Goal: Task Accomplishment & Management: Use online tool/utility

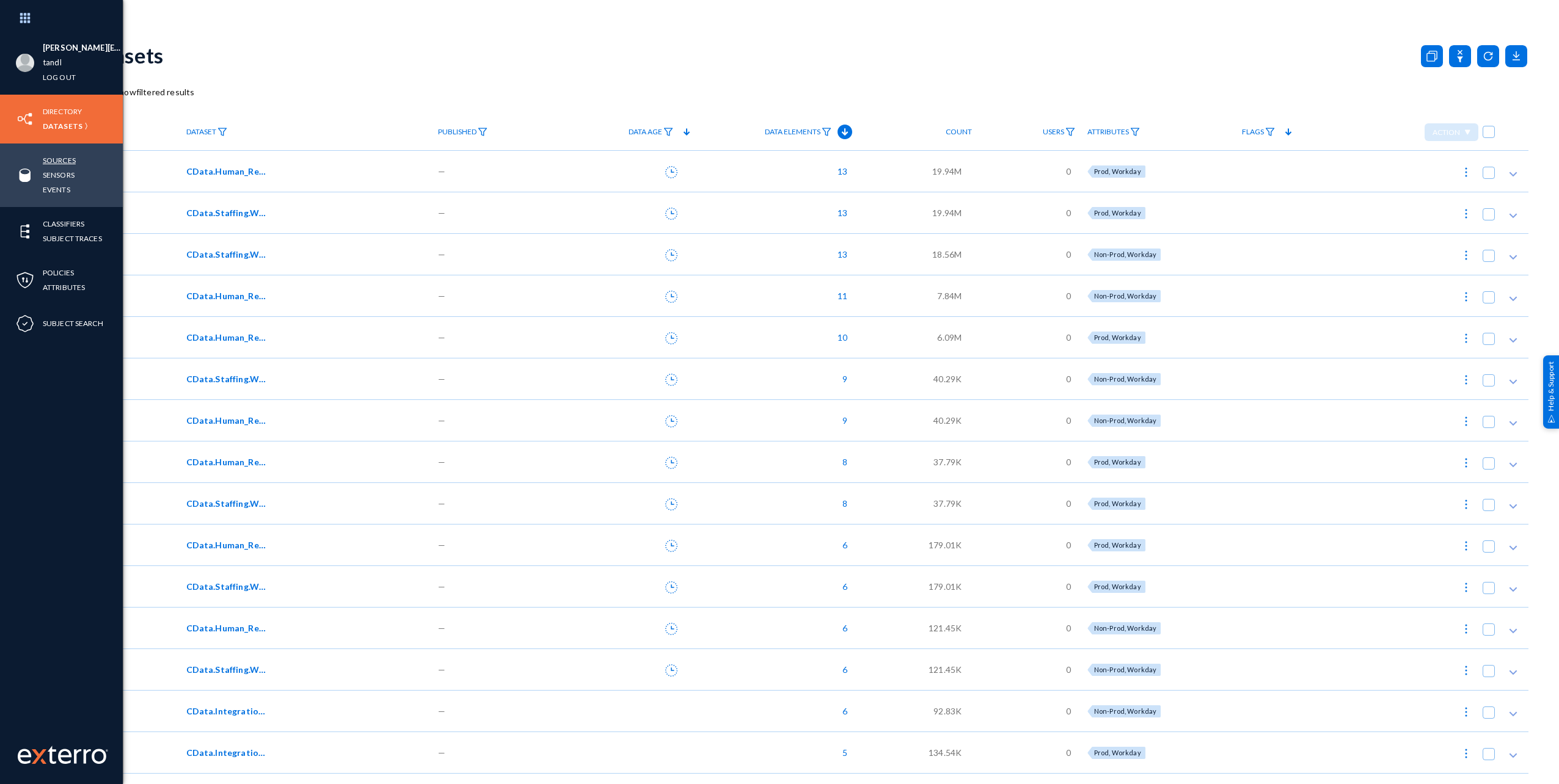
click at [64, 160] on link "Sources" at bounding box center [59, 160] width 33 height 14
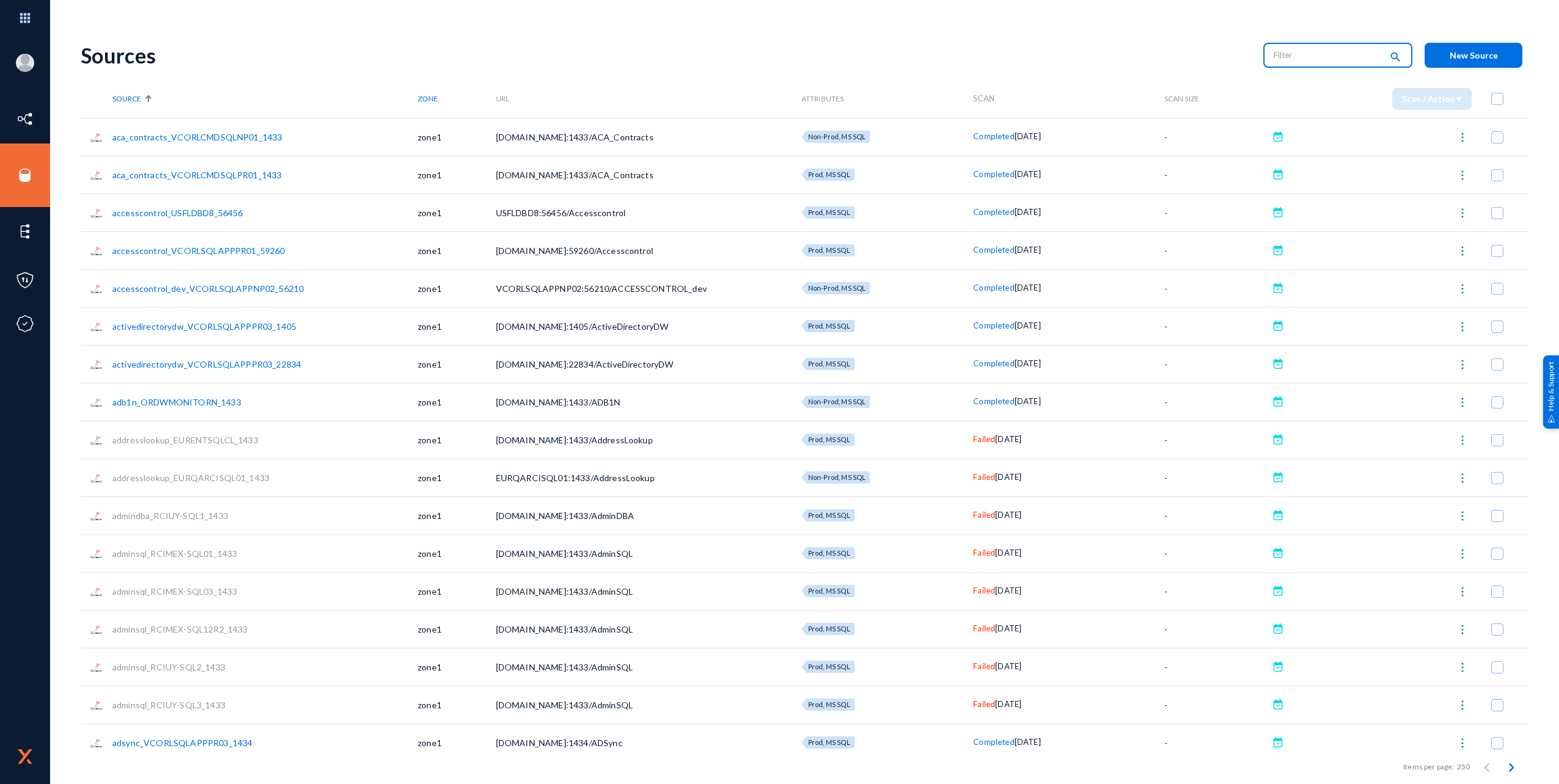
click at [1287, 57] on input "text" at bounding box center [1327, 55] width 108 height 18
paste input "WES6C2B596FEB7D"
type input "W"
type input "O365"
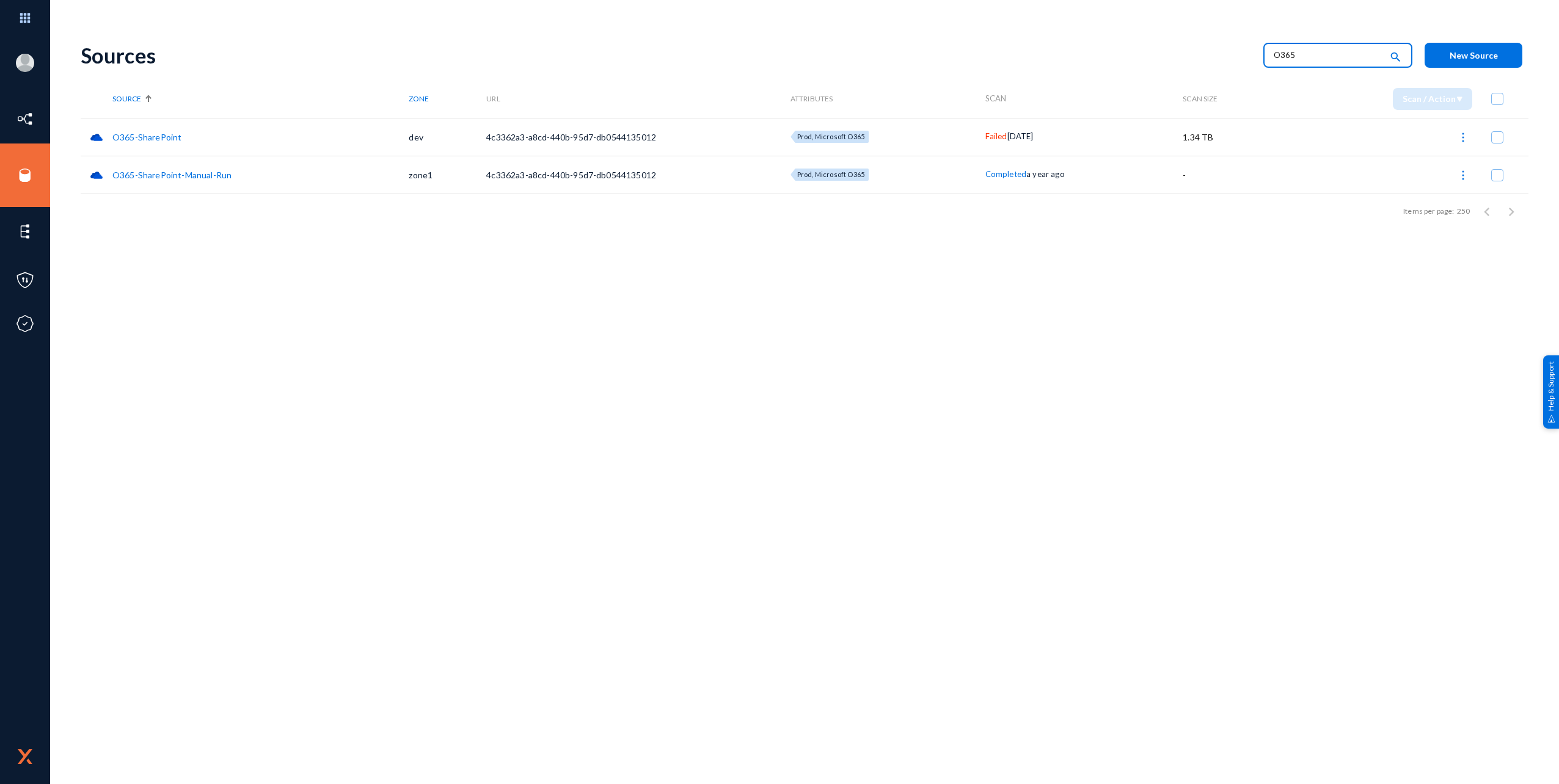
click at [921, 466] on div "Sources O365 search New Source Source Zone URL Attributes Scan Scan Size Scan /…" at bounding box center [804, 407] width 1448 height 753
click at [1460, 141] on img at bounding box center [1463, 137] width 12 height 12
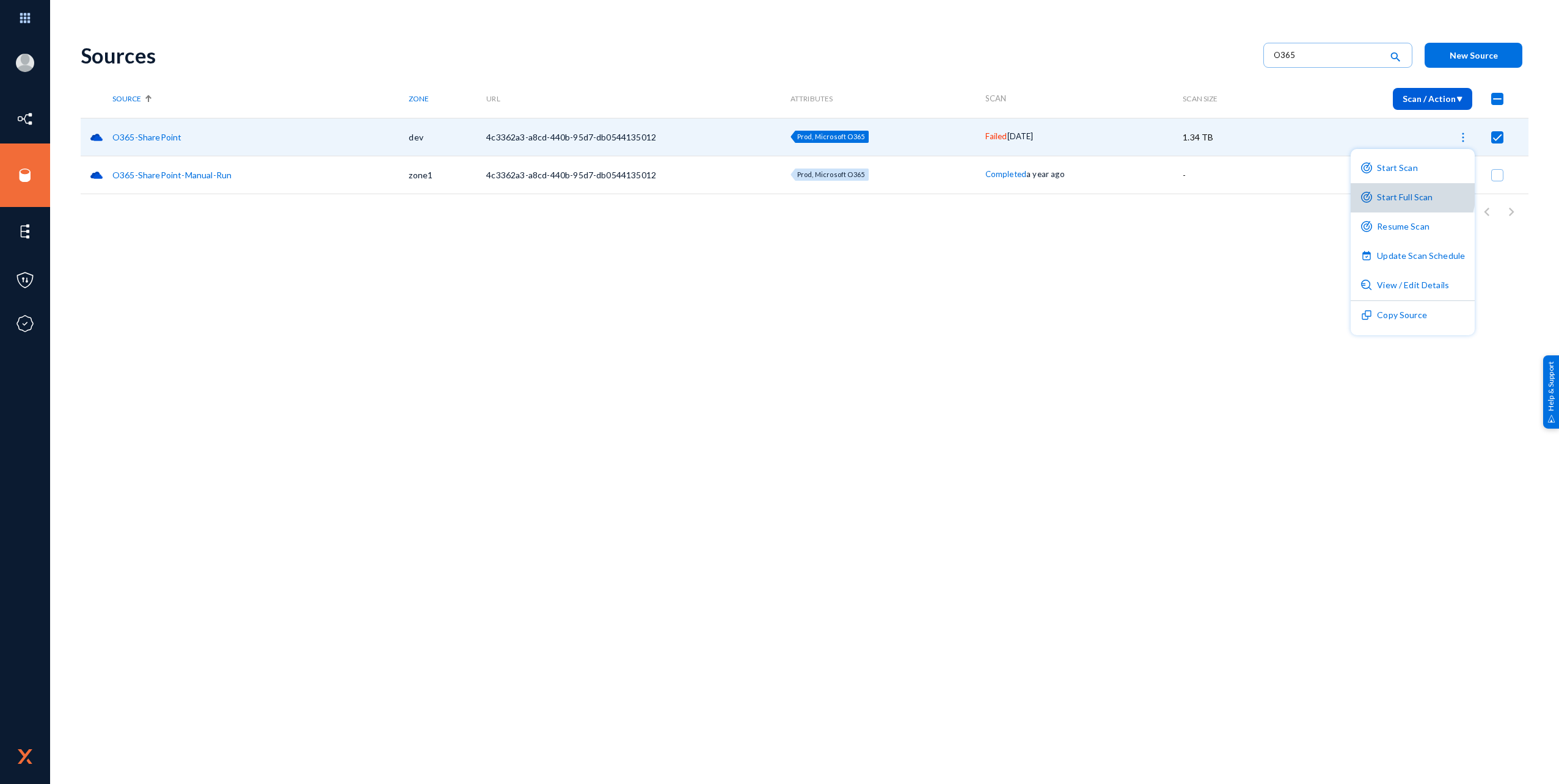
click at [1402, 192] on button "Start Full Scan" at bounding box center [1412, 198] width 124 height 29
checkbox input "false"
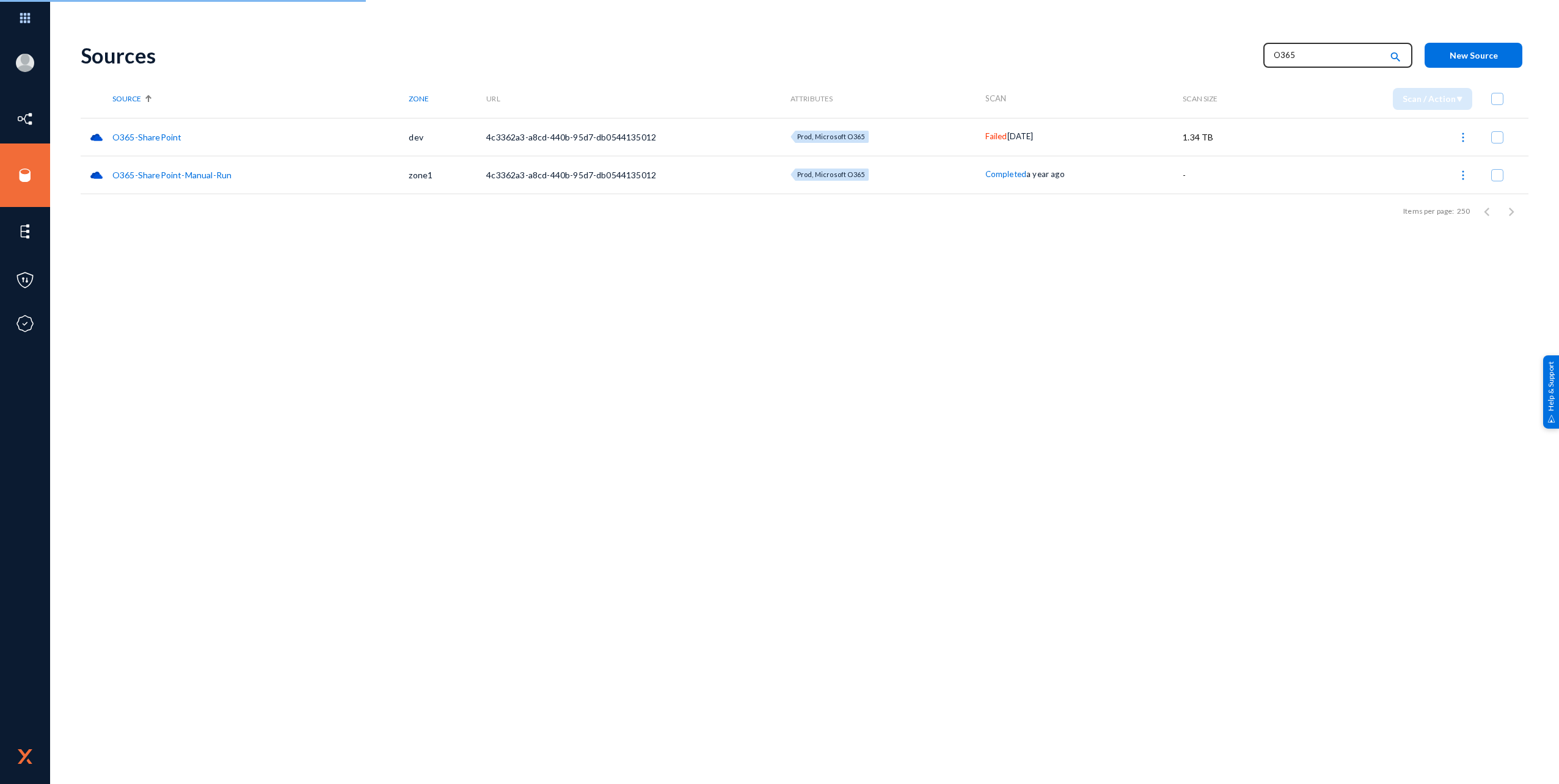
click at [1310, 48] on input "O365" at bounding box center [1327, 55] width 108 height 18
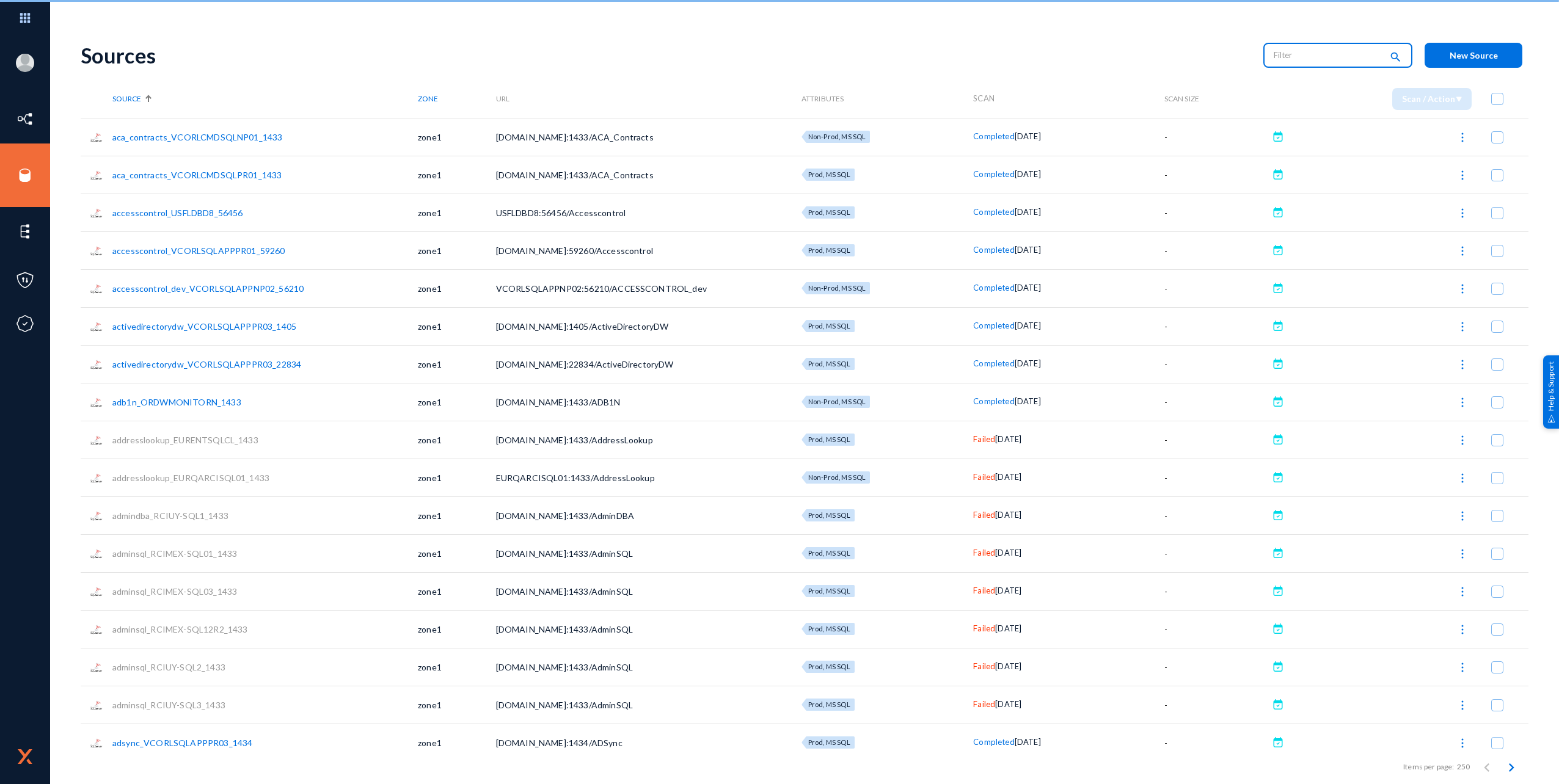
click at [1301, 55] on input "text" at bounding box center [1327, 55] width 108 height 18
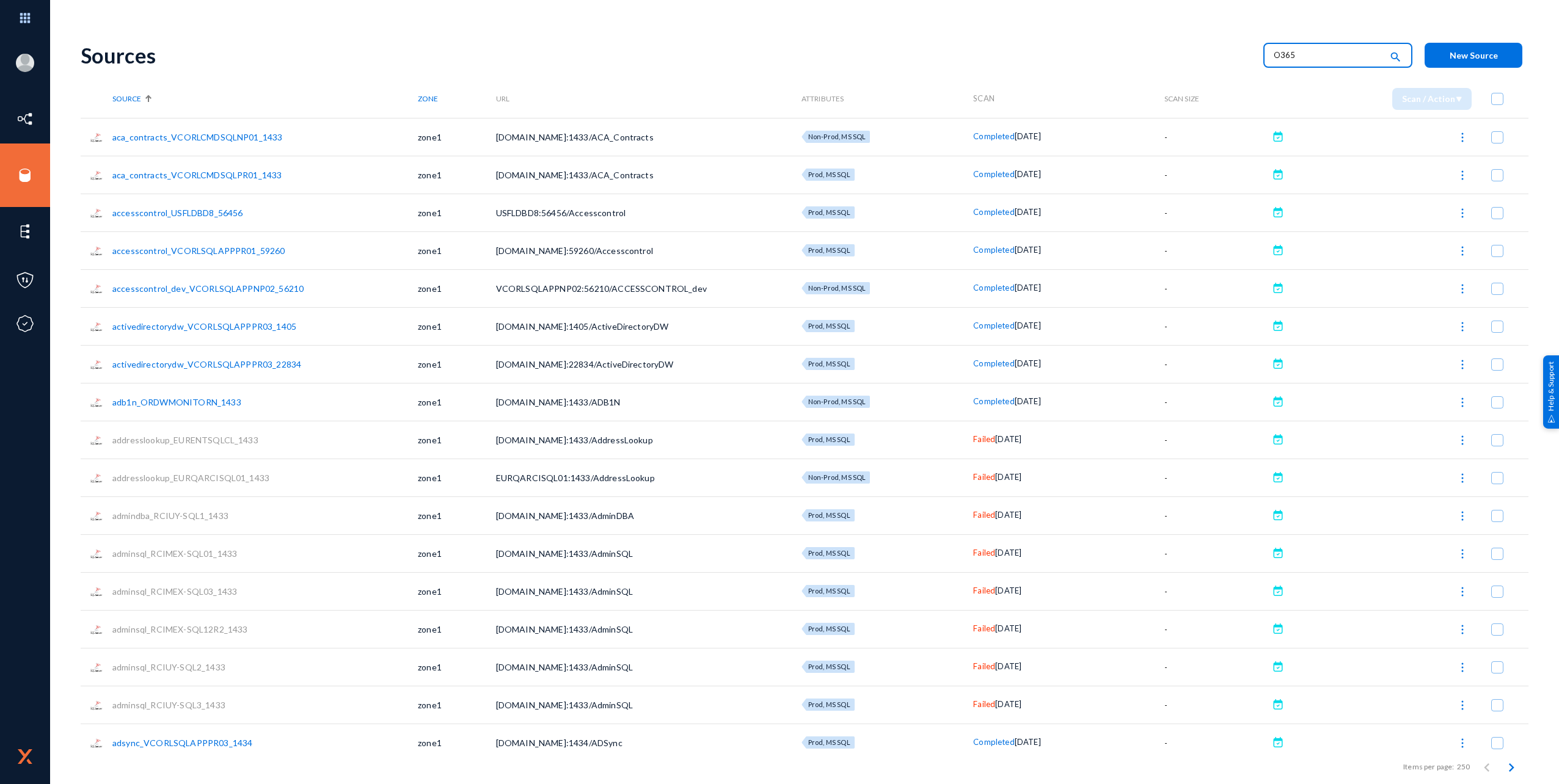
type input "O365"
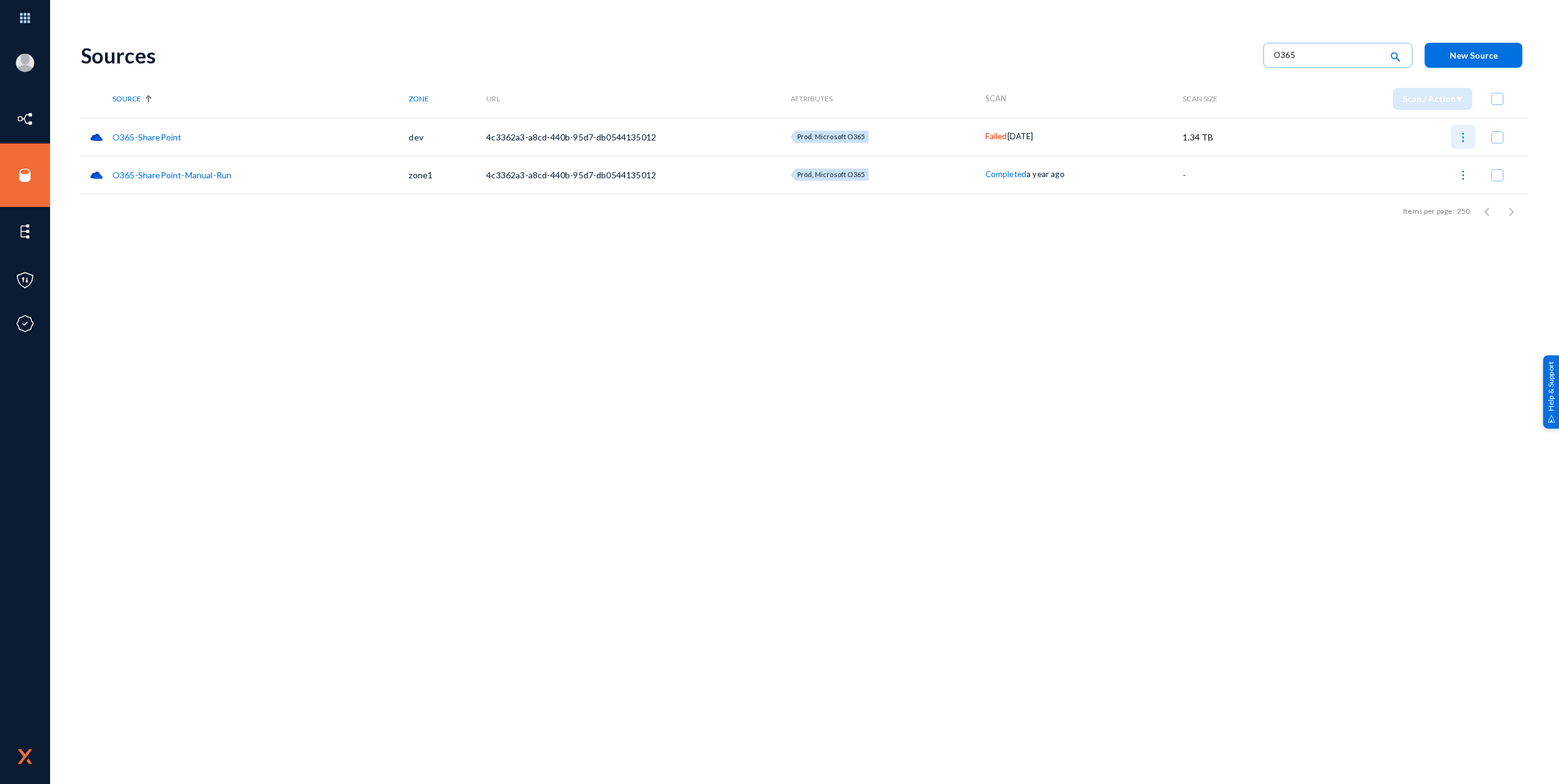
click at [1457, 135] on img at bounding box center [1463, 137] width 12 height 12
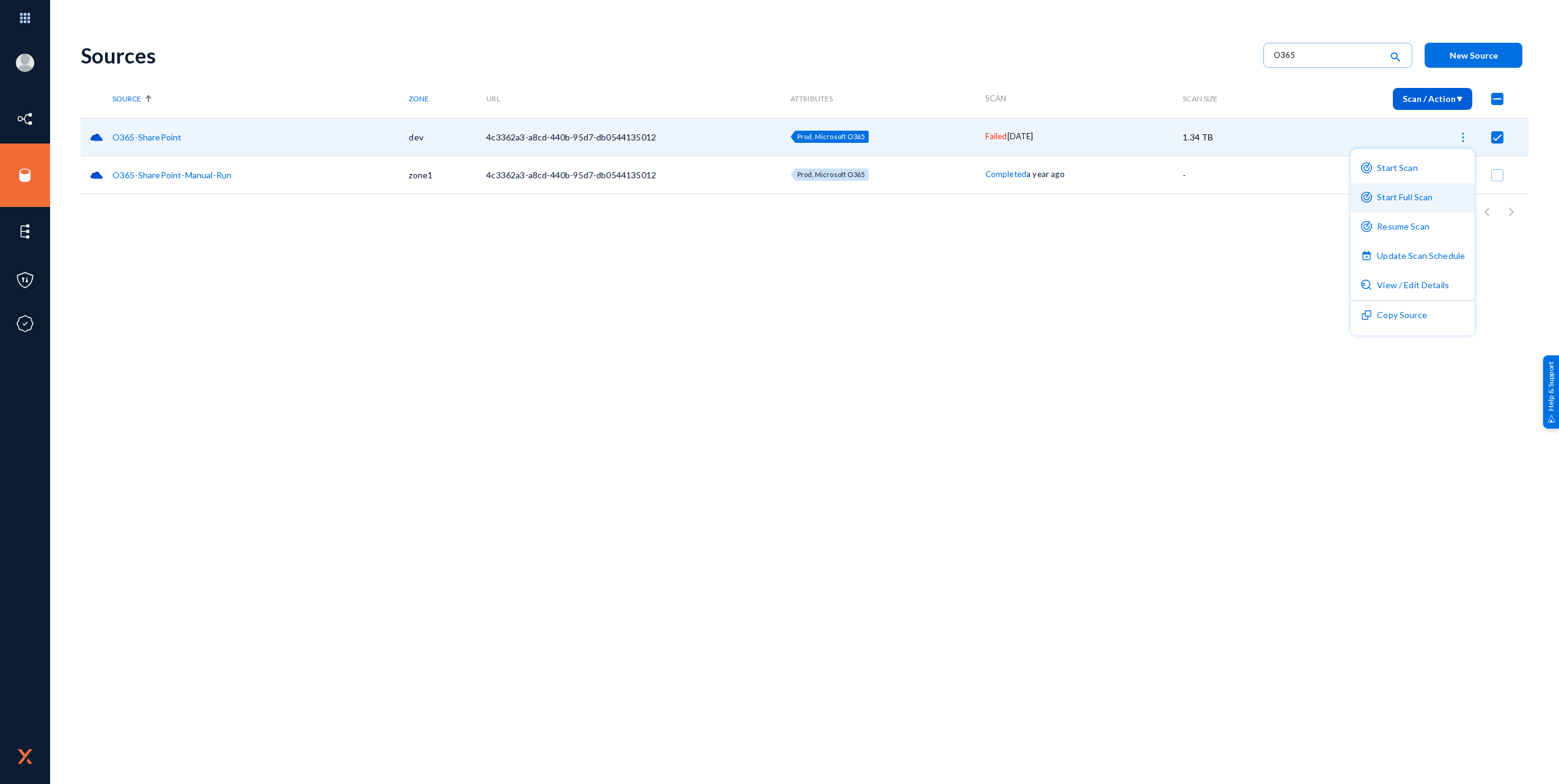
click at [1404, 195] on button "Start Full Scan" at bounding box center [1412, 198] width 124 height 29
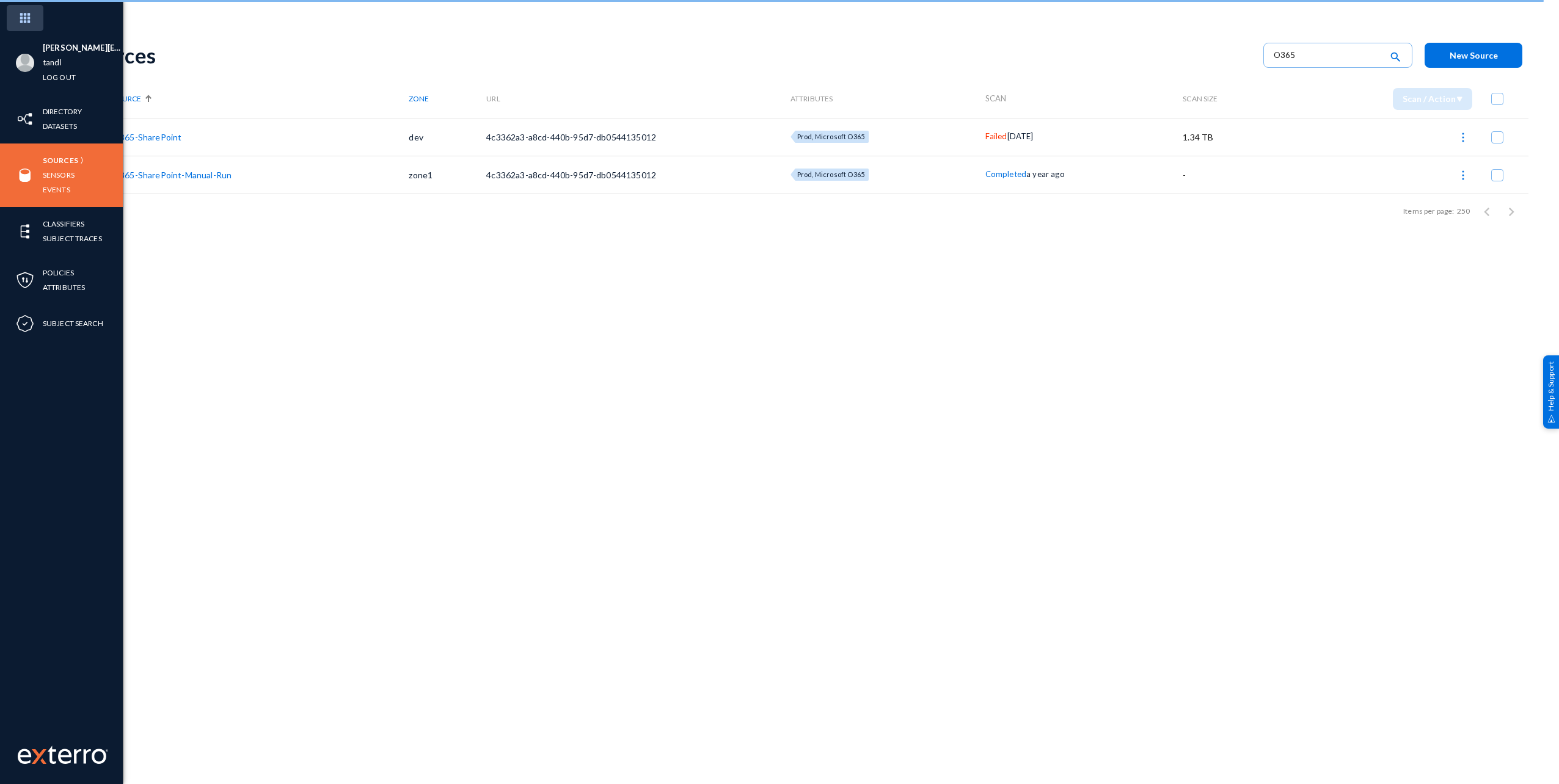
click at [23, 20] on img at bounding box center [25, 18] width 37 height 26
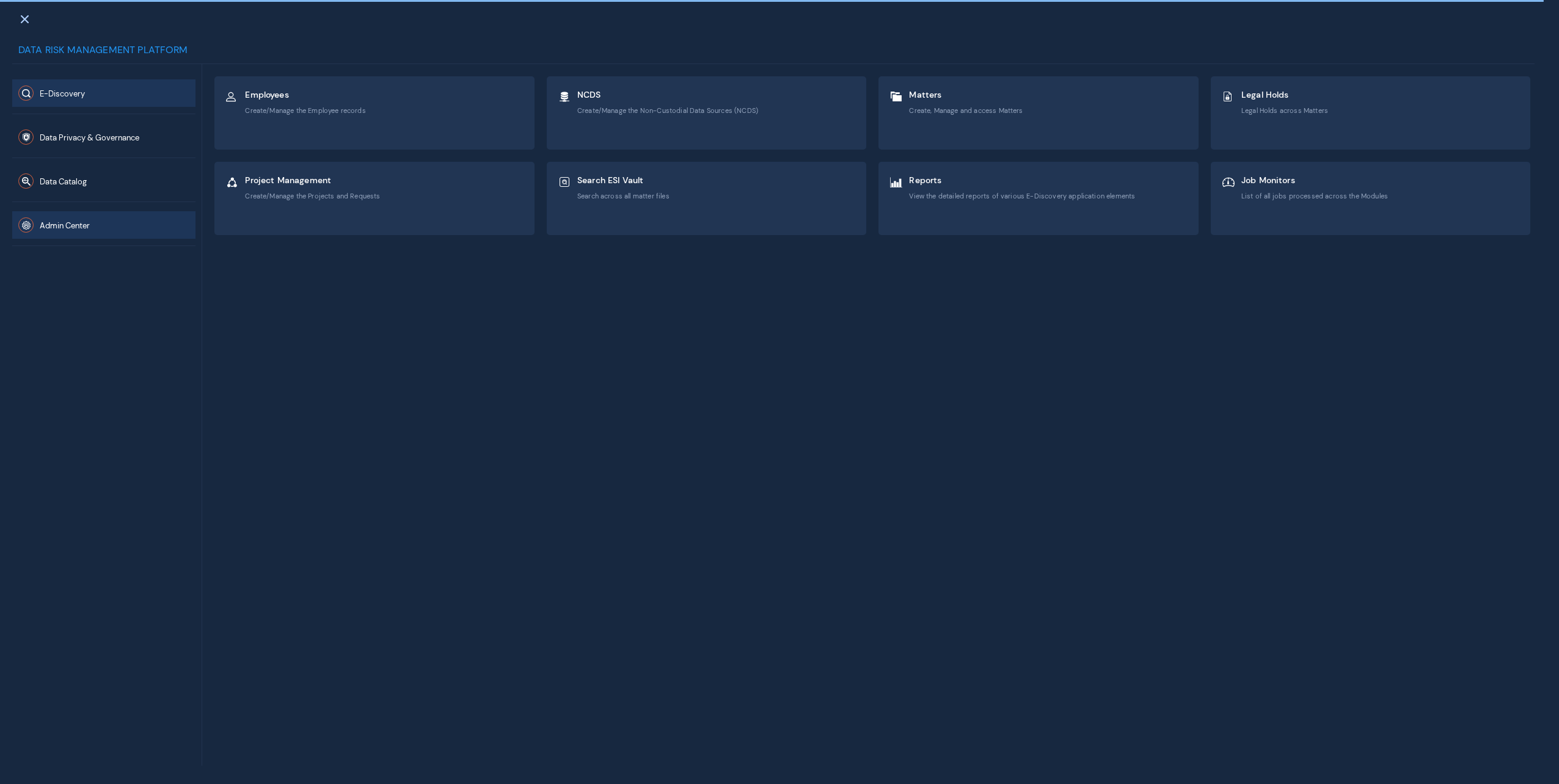
click at [119, 226] on button "Admin Center" at bounding box center [104, 225] width 183 height 28
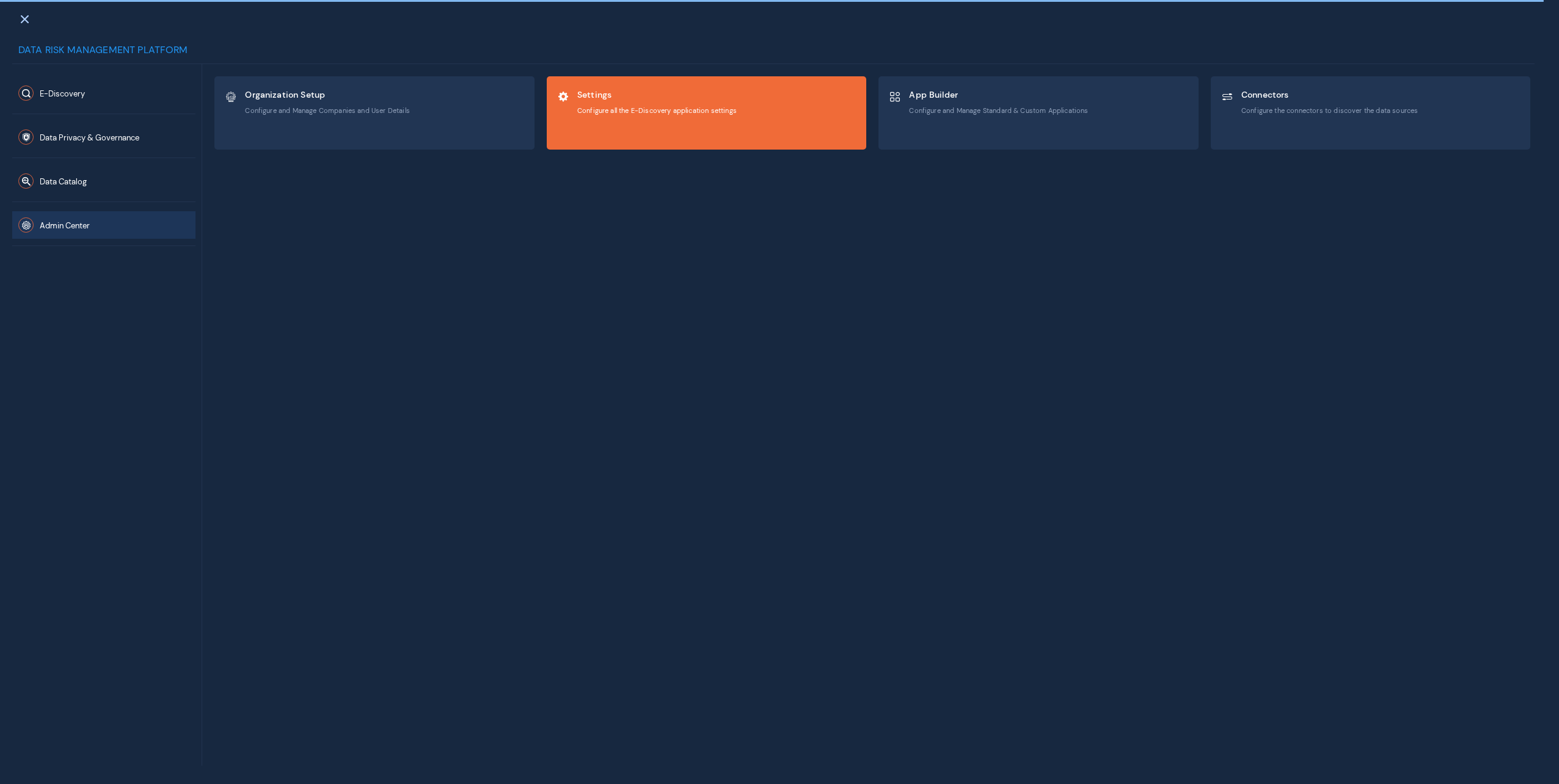
drag, startPoint x: 694, startPoint y: 110, endPoint x: 590, endPoint y: 97, distance: 104.8
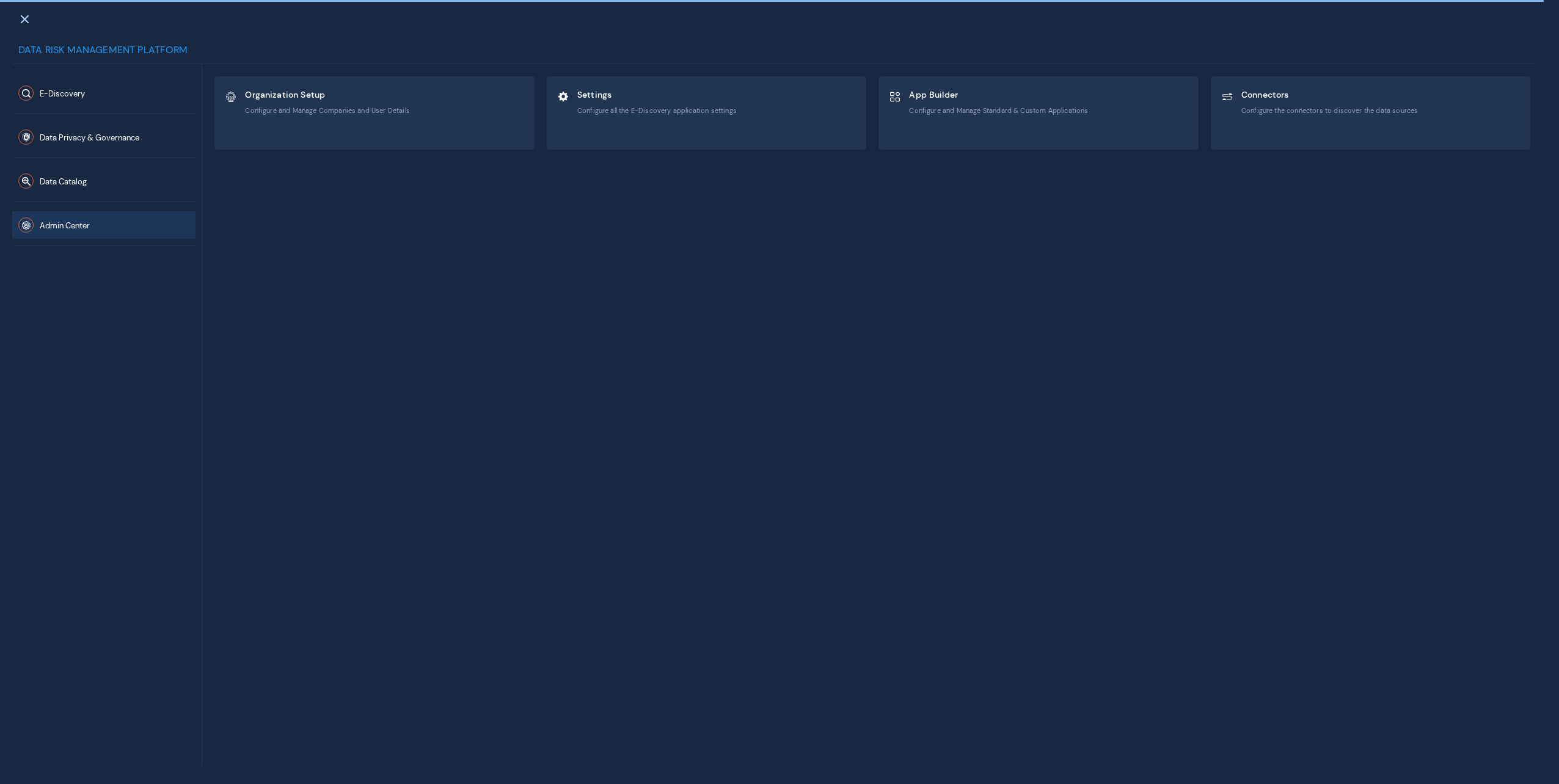
drag, startPoint x: 590, startPoint y: 97, endPoint x: 304, endPoint y: 307, distance: 354.8
click at [300, 316] on mat-grid-list "Organization Setup Configure and Manage Companies and User Details Settings Con…" at bounding box center [872, 414] width 1316 height 677
click at [22, 18] on span at bounding box center [24, 18] width 11 height 10
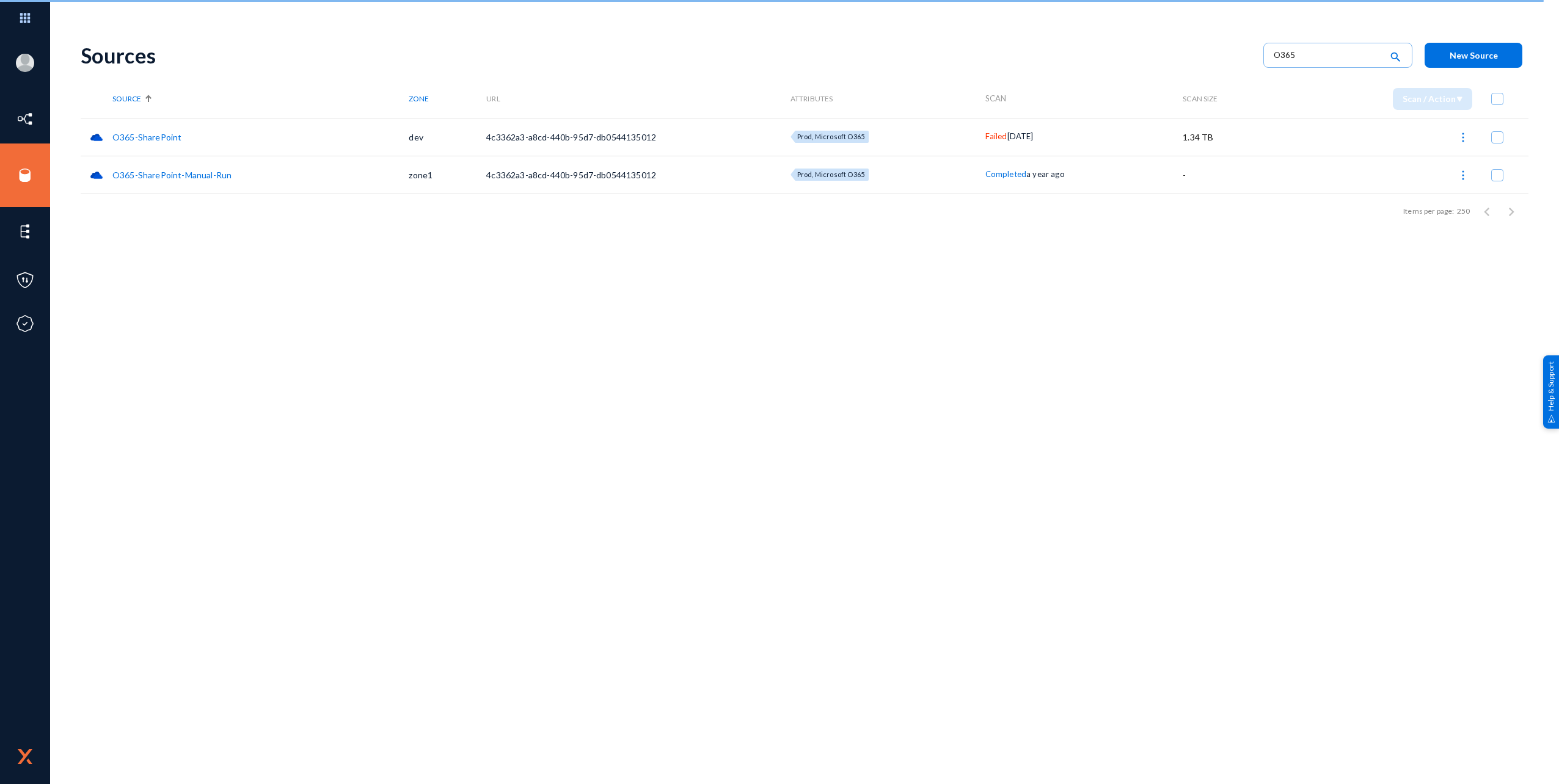
click at [639, 474] on div "Sources O365 search New Source Source Zone URL Attributes Scan Scan Size Scan /…" at bounding box center [804, 407] width 1448 height 753
click at [436, 458] on div "Sources O365 search New Source Source Zone URL Attributes Scan Scan Size Scan /…" at bounding box center [804, 407] width 1448 height 753
click at [662, 417] on div "Sources O365 search New Source Source Zone URL Attributes Scan Scan Size Scan /…" at bounding box center [804, 407] width 1448 height 753
click at [1465, 132] on img at bounding box center [1463, 137] width 12 height 12
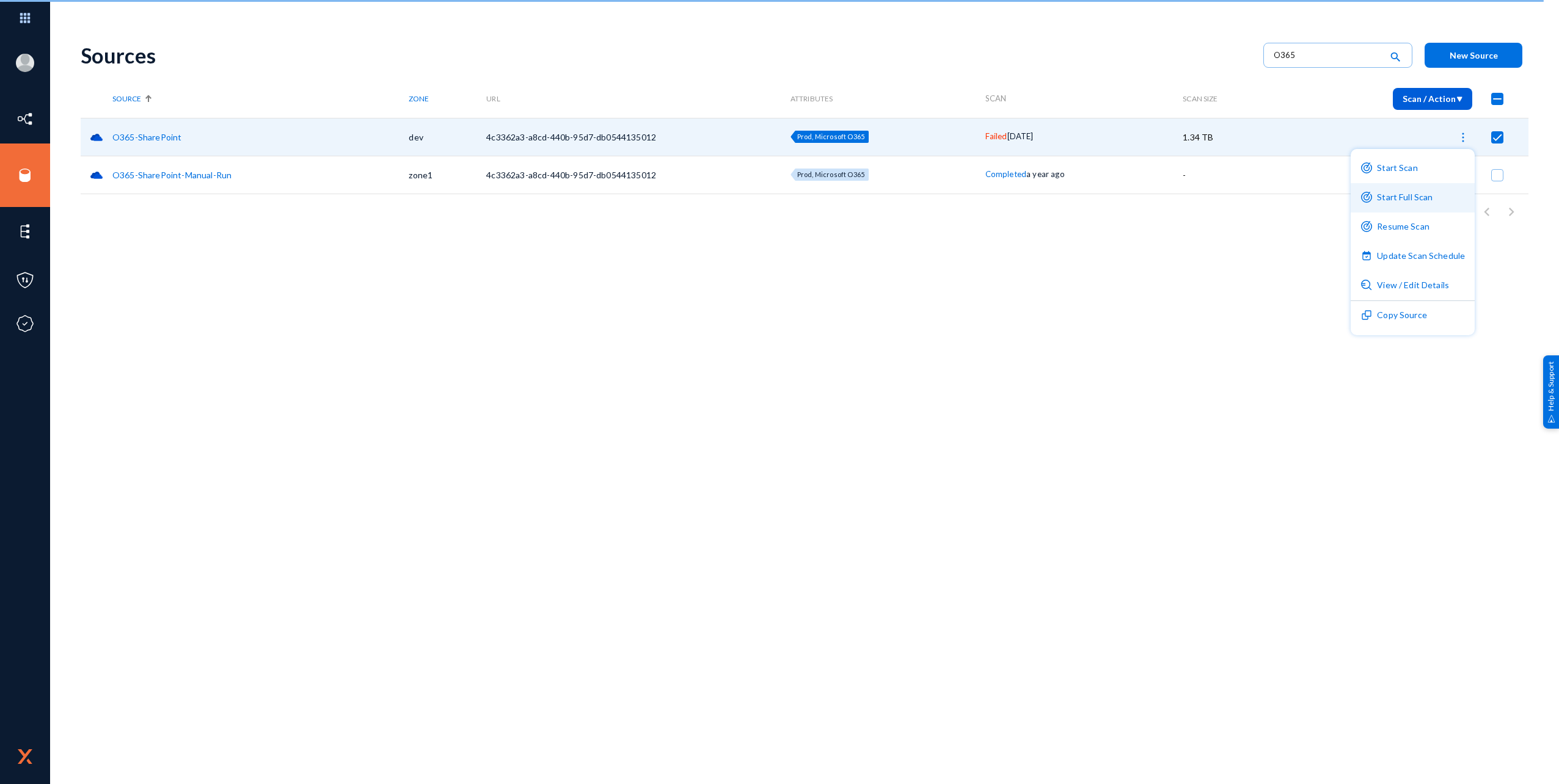
click at [1419, 208] on button "Start Full Scan" at bounding box center [1412, 198] width 124 height 29
checkbox input "false"
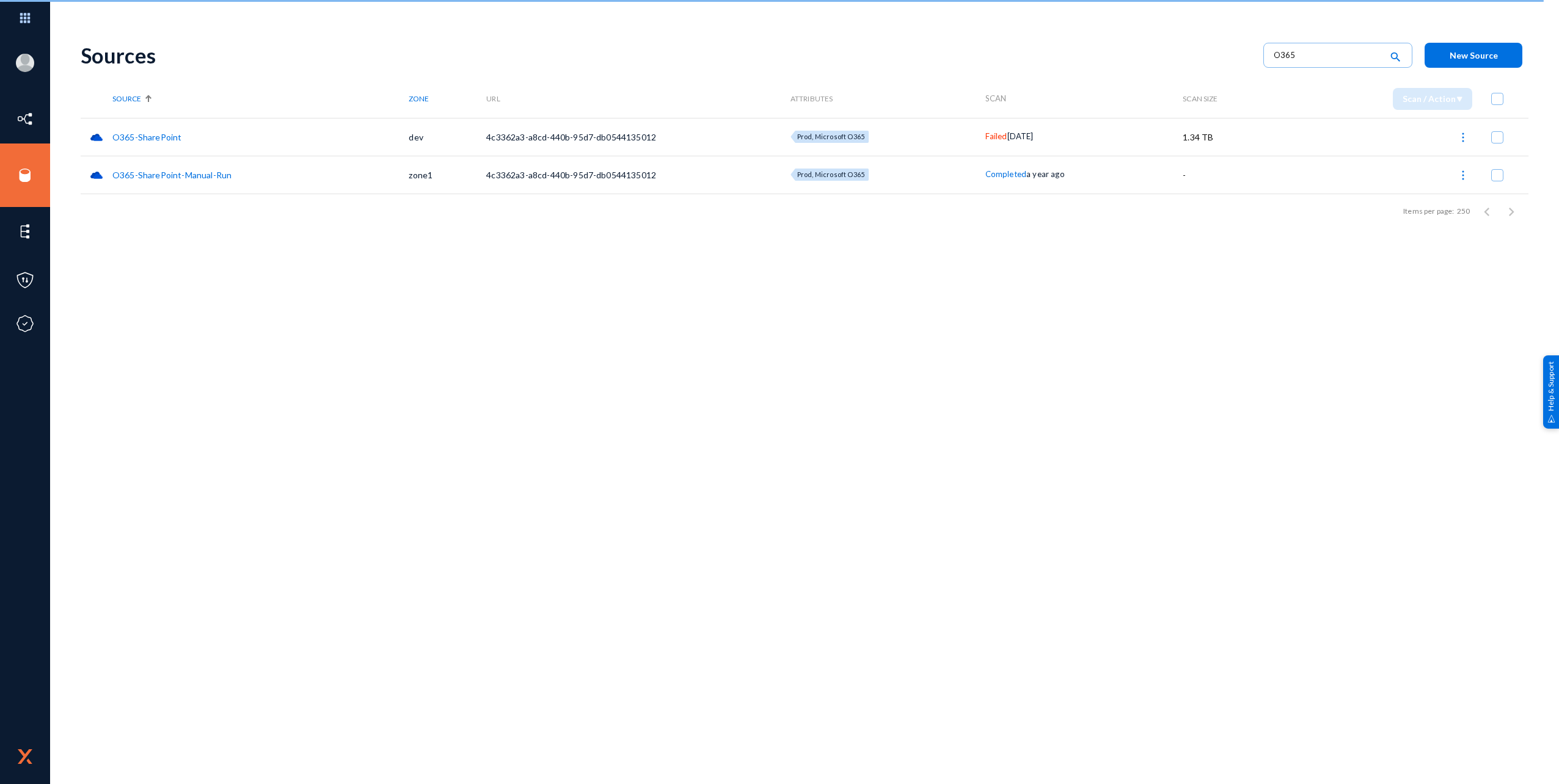
click at [814, 378] on div "Sources O365 search New Source Source Zone URL Attributes Scan Scan Size Scan /…" at bounding box center [804, 214] width 1448 height 367
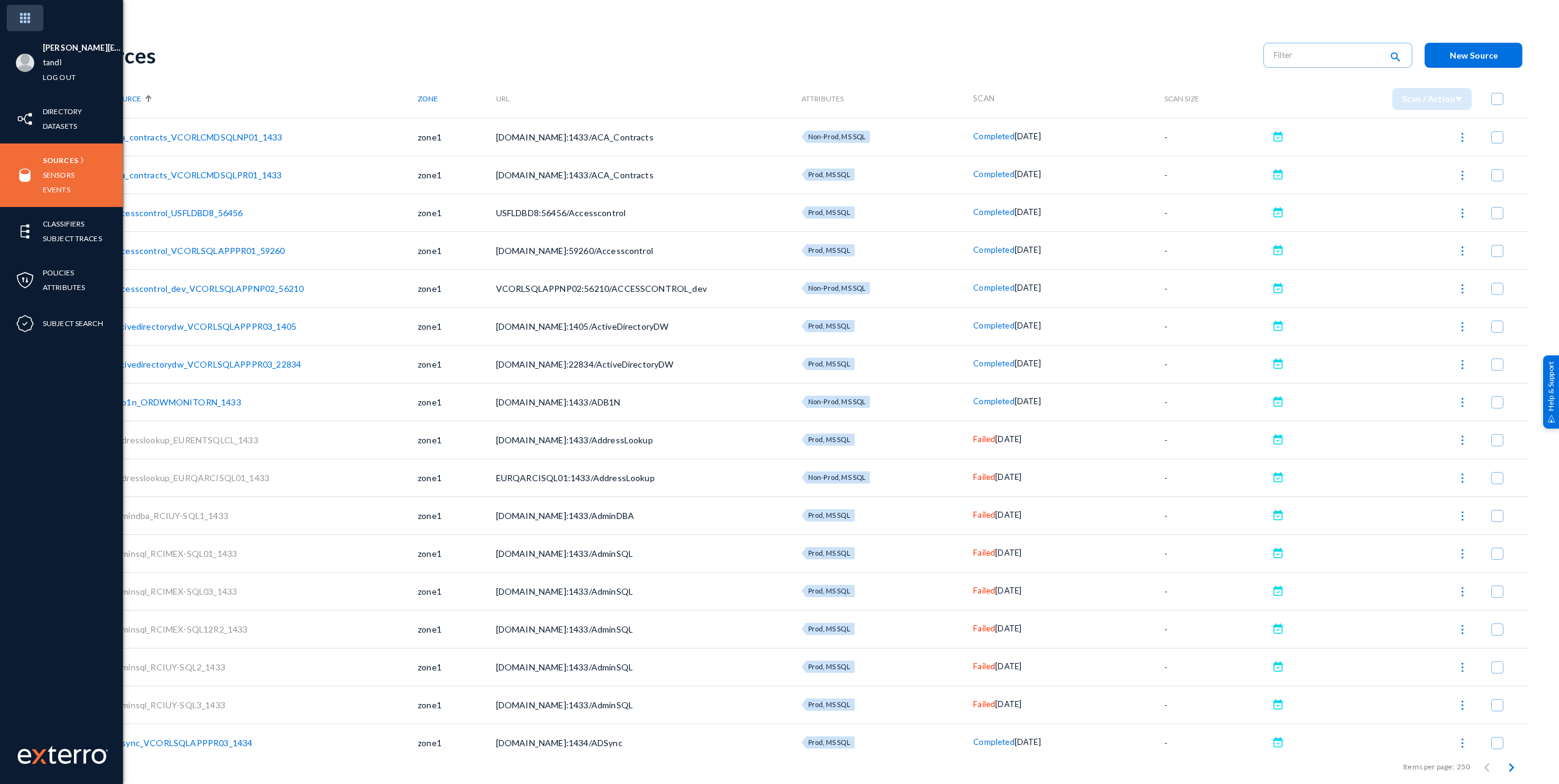
click at [26, 18] on img at bounding box center [25, 18] width 37 height 26
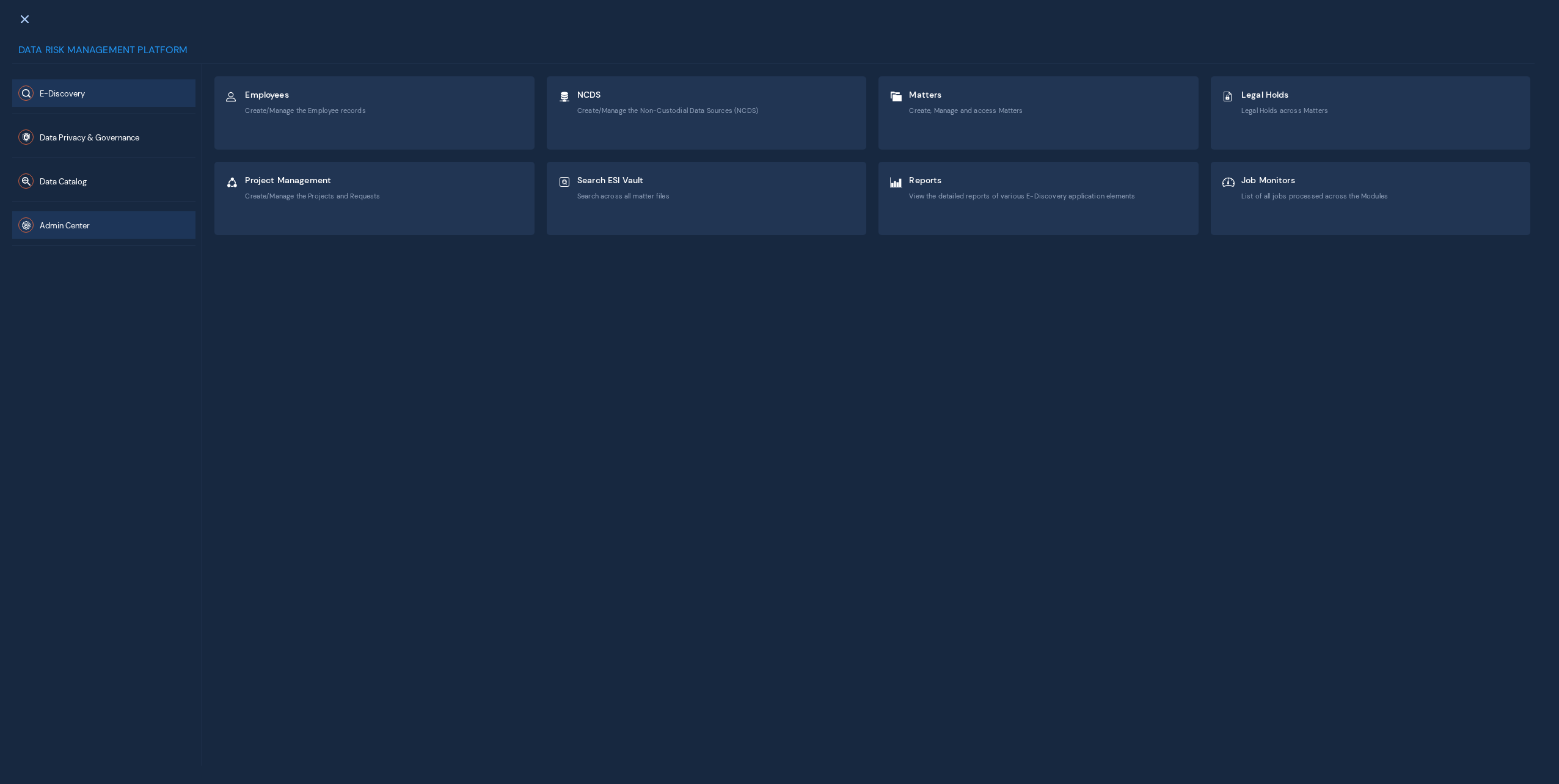
click at [86, 228] on span "Admin Center" at bounding box center [64, 225] width 50 height 10
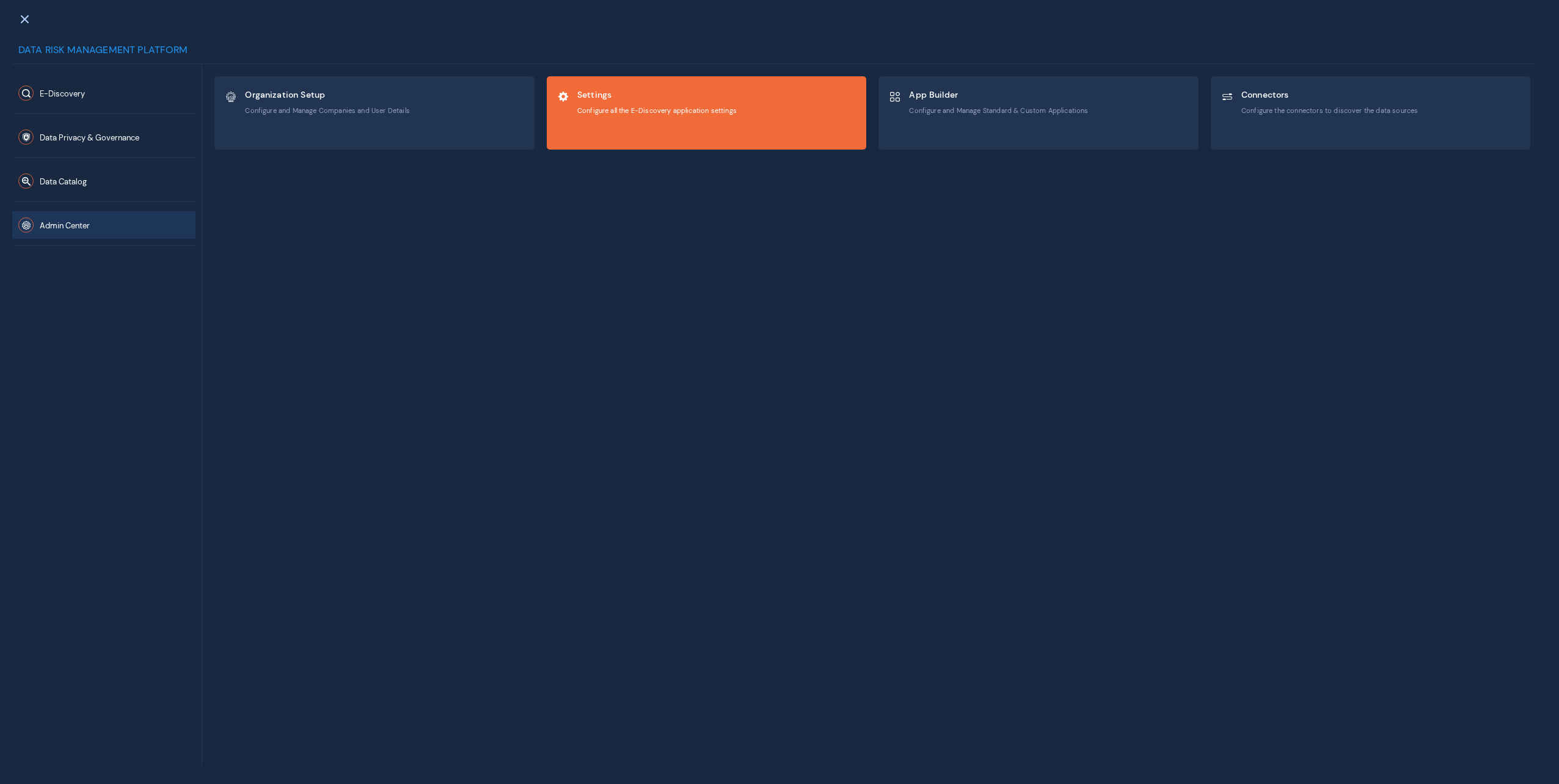
click at [665, 124] on div "Settings Configure all the E-Discovery application settings" at bounding box center [706, 113] width 319 height 72
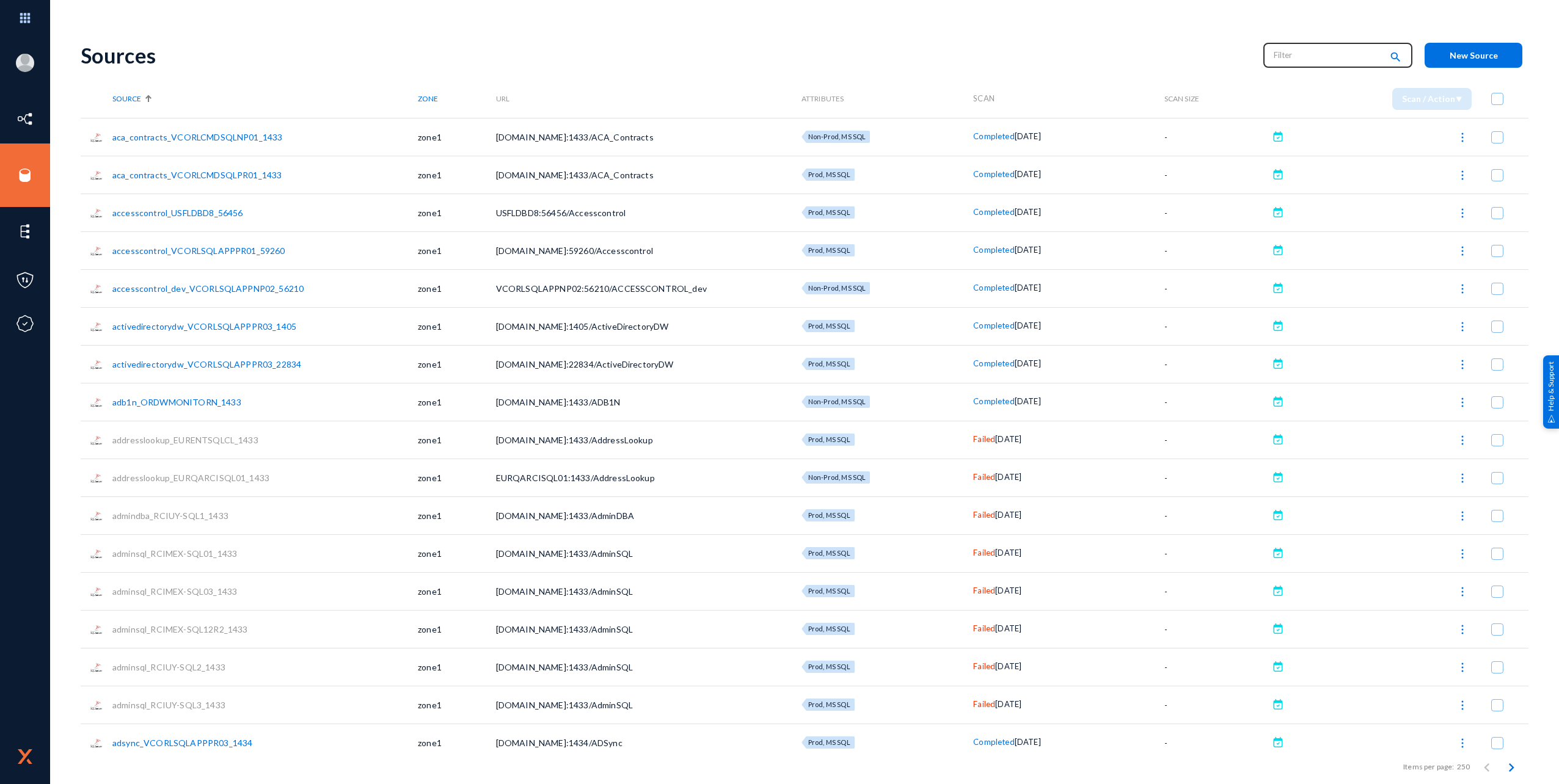
click at [1291, 57] on input "text" at bounding box center [1327, 55] width 108 height 18
type input "o365"
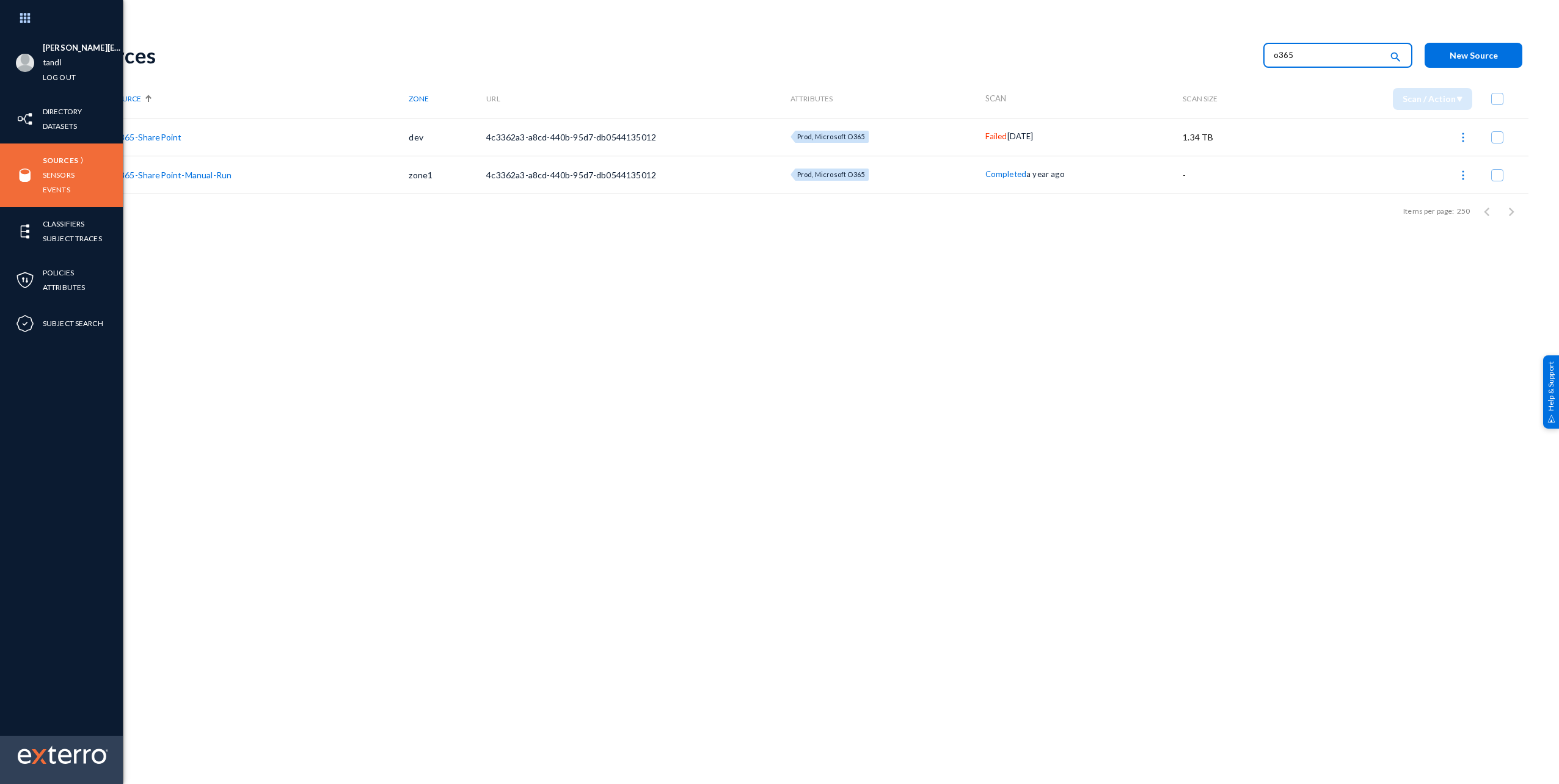
click at [69, 760] on img at bounding box center [62, 755] width 90 height 18
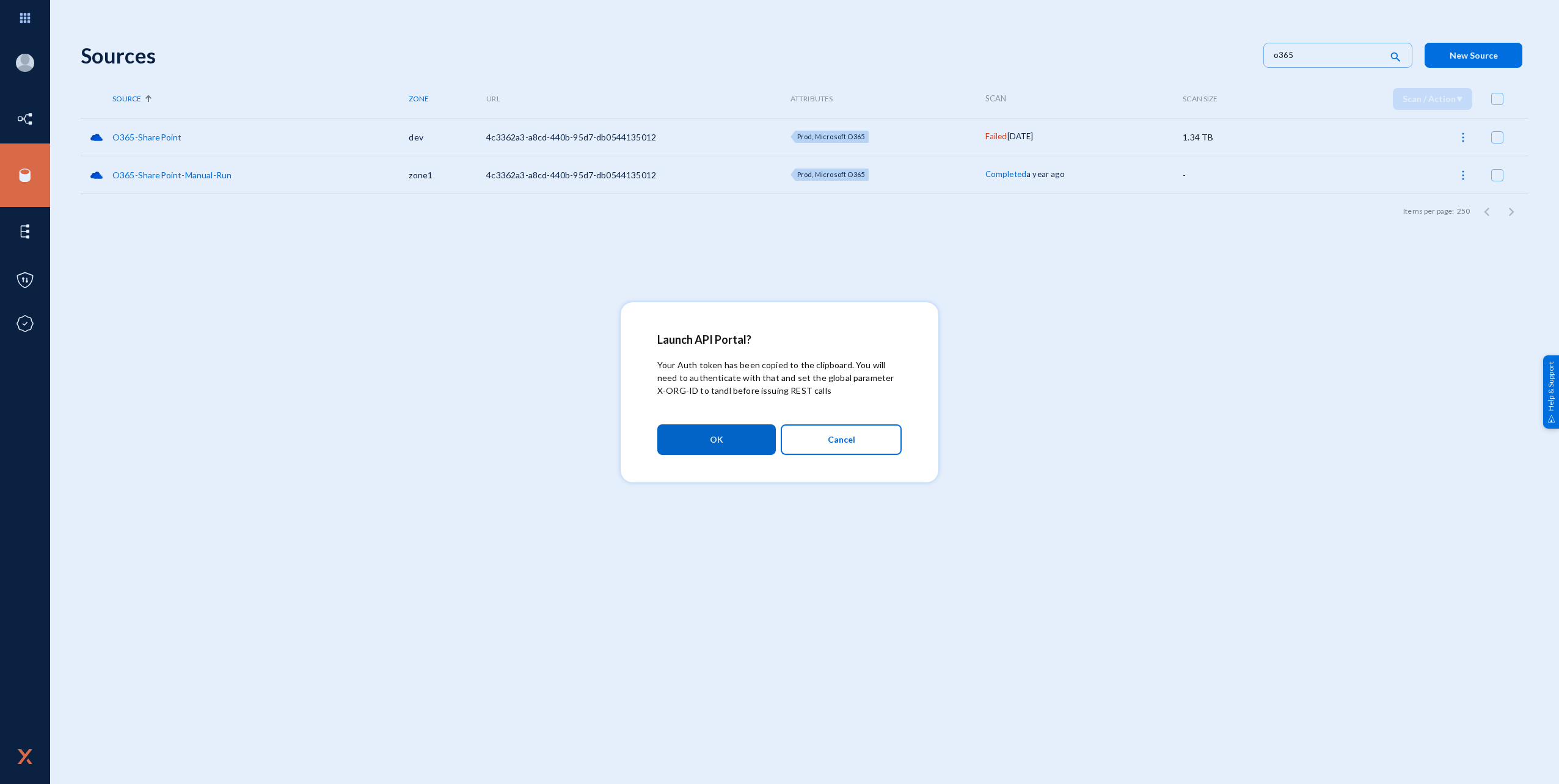
click at [824, 444] on button "Cancel" at bounding box center [841, 440] width 121 height 31
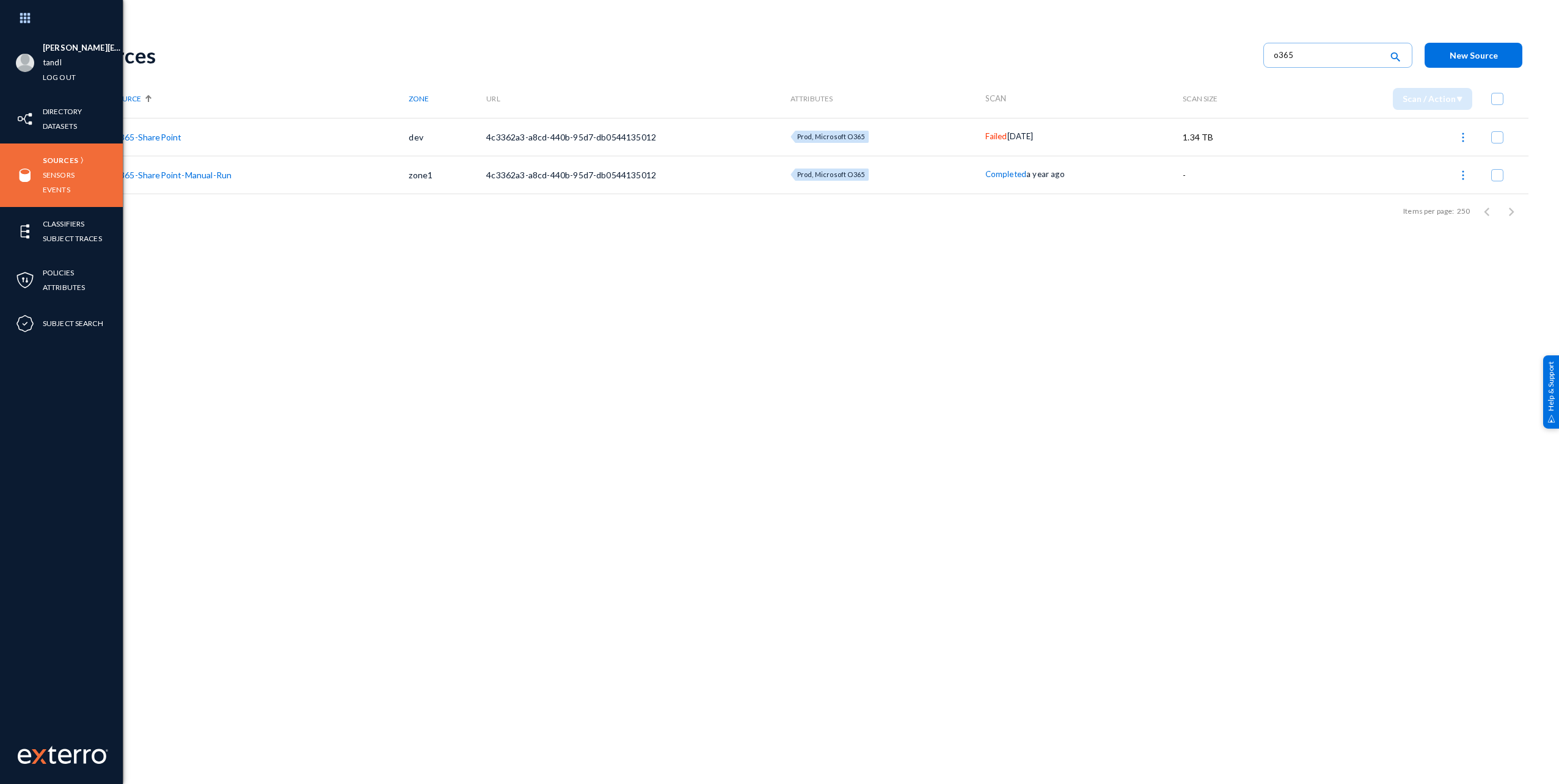
click at [54, 350] on div "Benjamin.Orensky@travelandleisure.com tandl Log out Directory Datasets Sources …" at bounding box center [62, 392] width 123 height 784
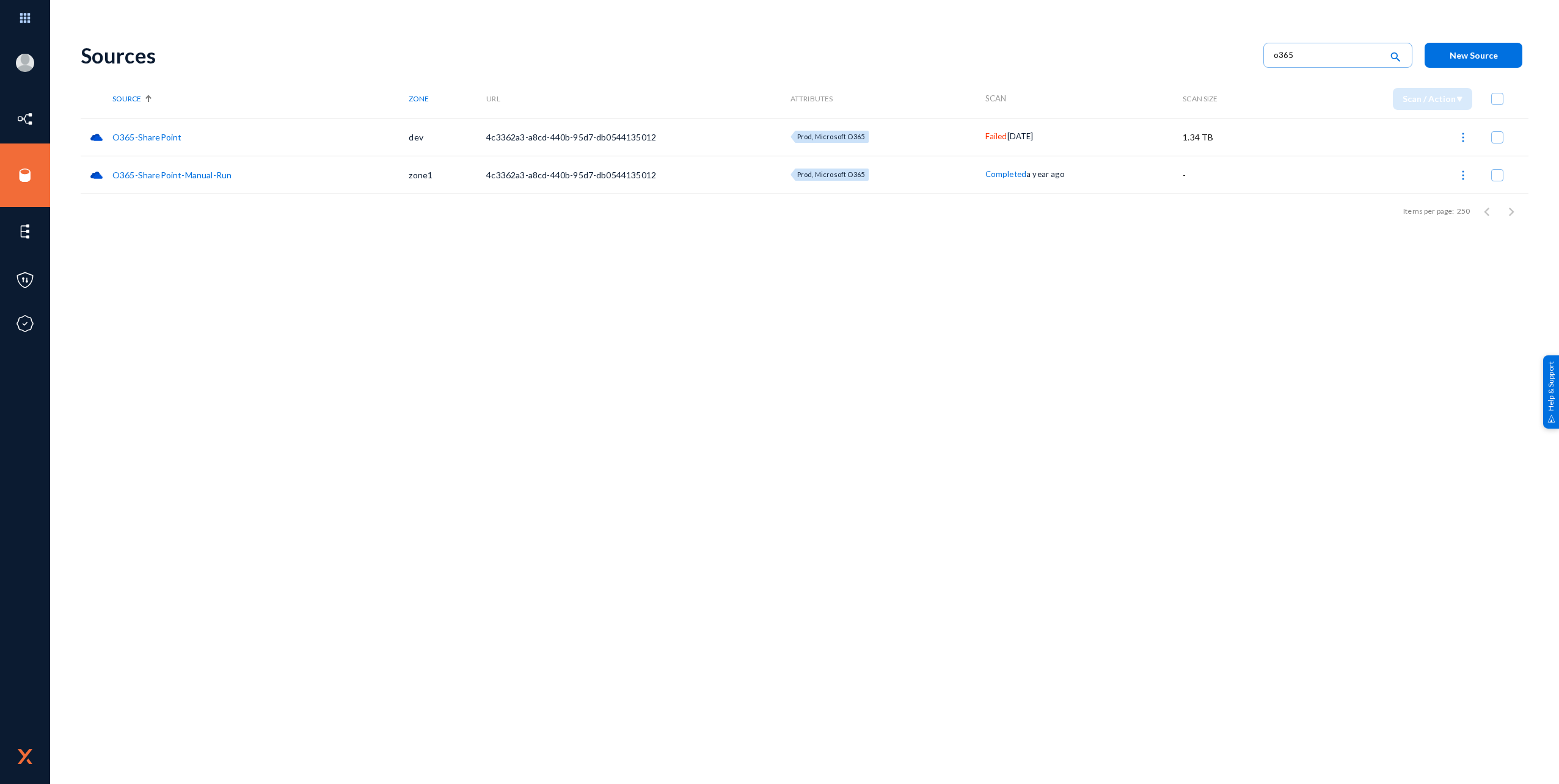
click at [1136, 438] on div "Sources o365 search New Source Source Zone URL Attributes Scan Scan Size Scan /…" at bounding box center [804, 407] width 1448 height 753
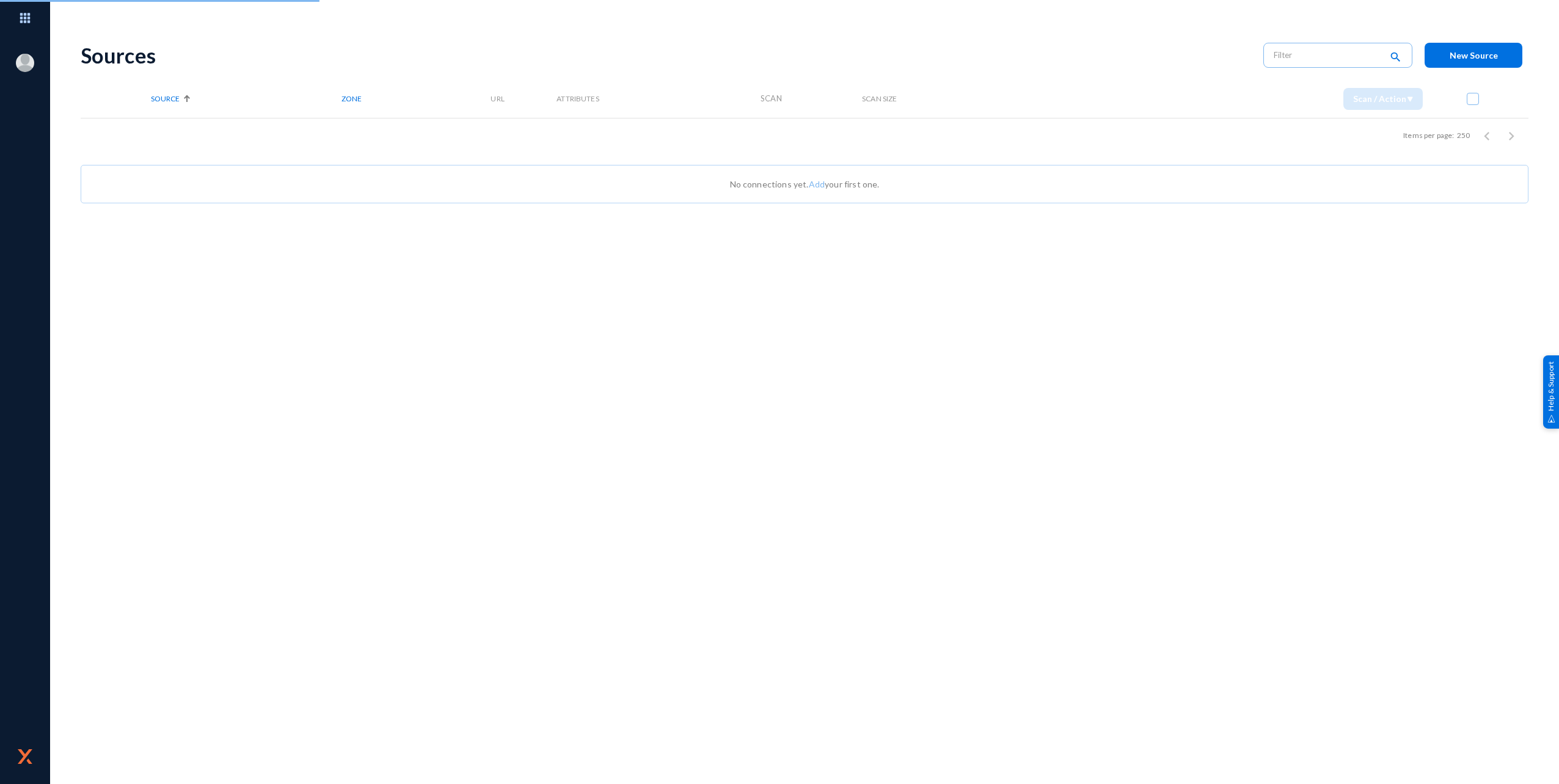
click at [1327, 45] on div "search" at bounding box center [1338, 54] width 149 height 27
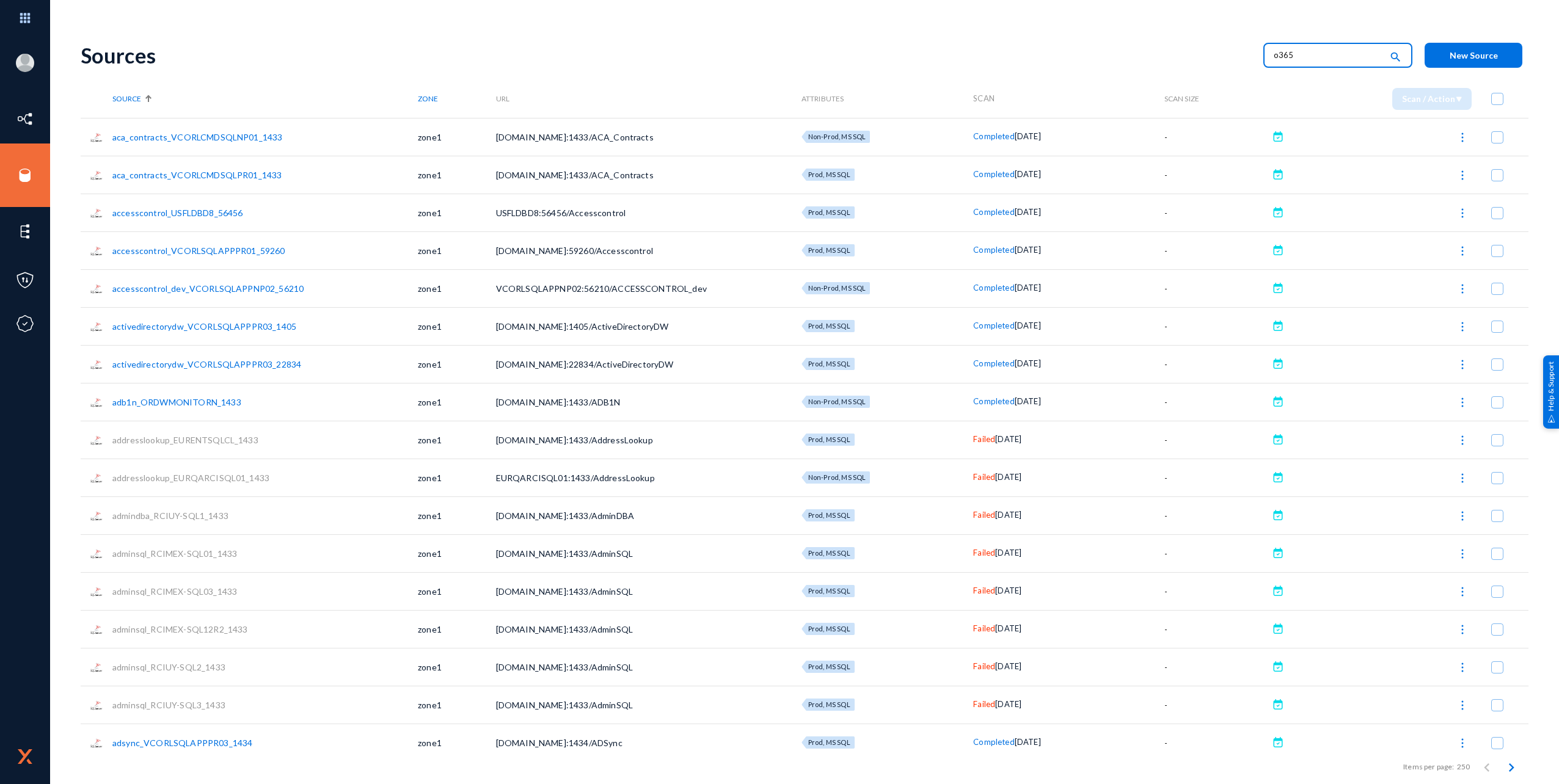
type input "o365"
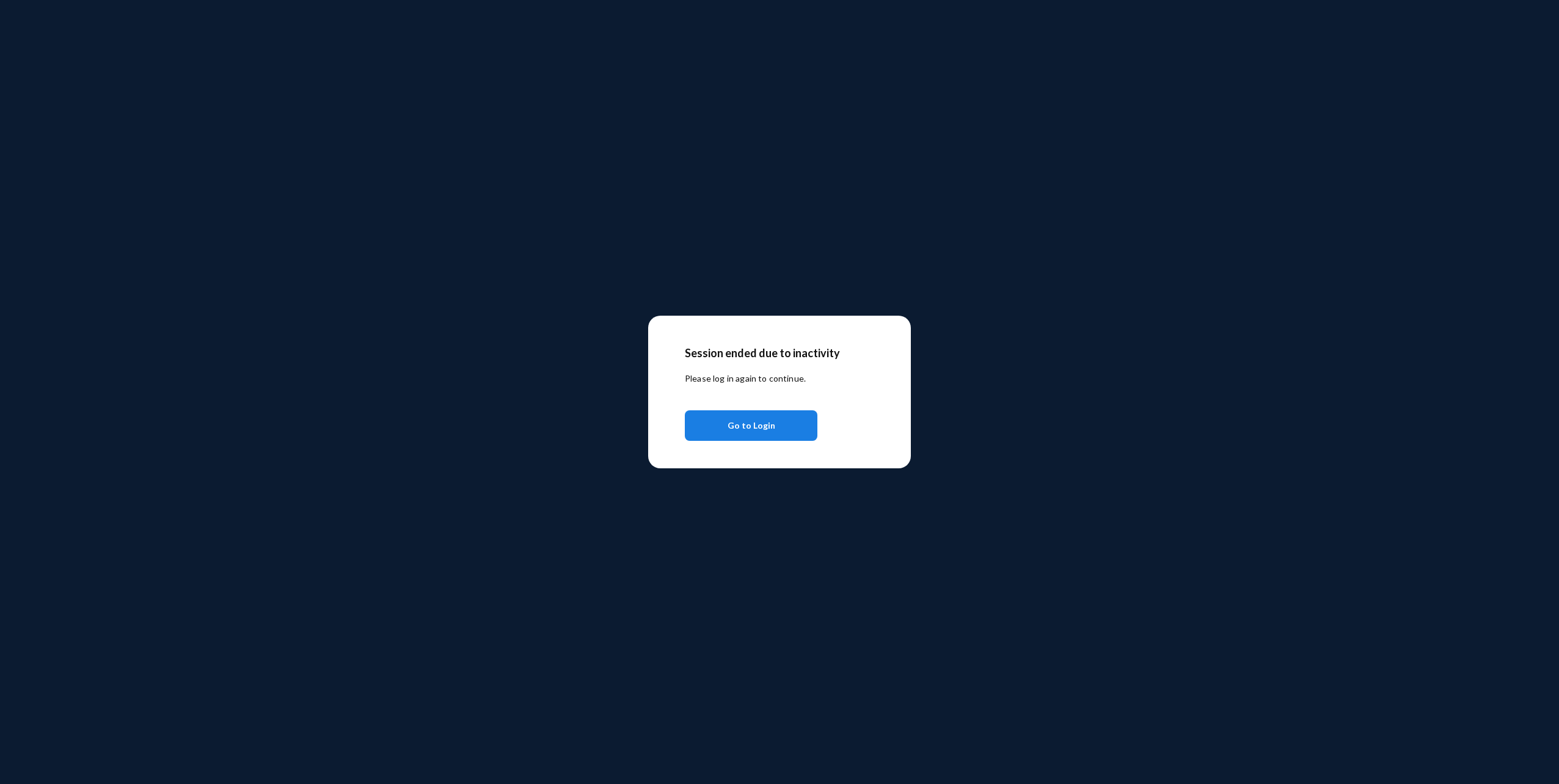
click at [751, 418] on span "Go to Login" at bounding box center [751, 425] width 48 height 22
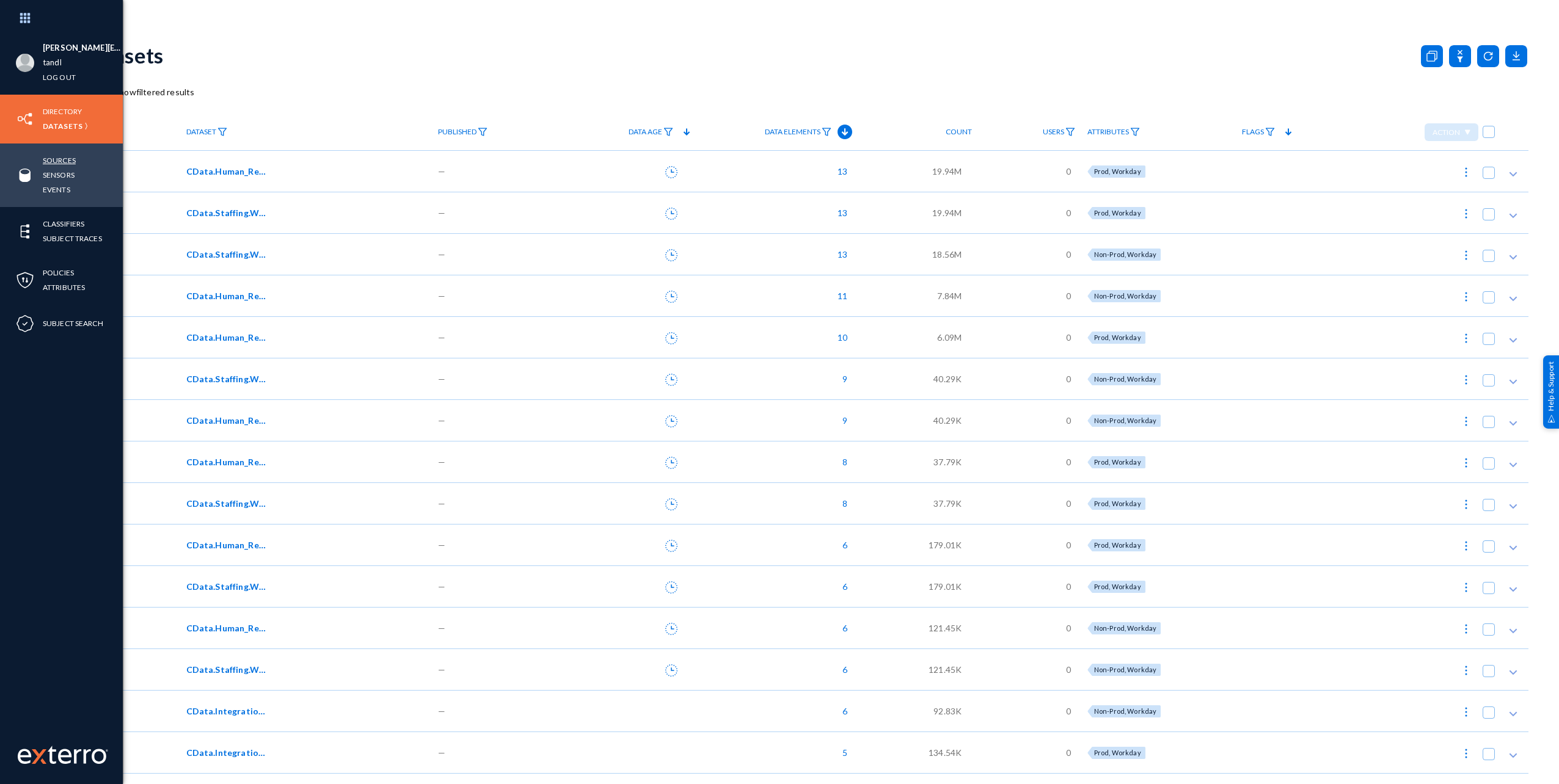
click at [67, 157] on link "Sources" at bounding box center [59, 160] width 33 height 14
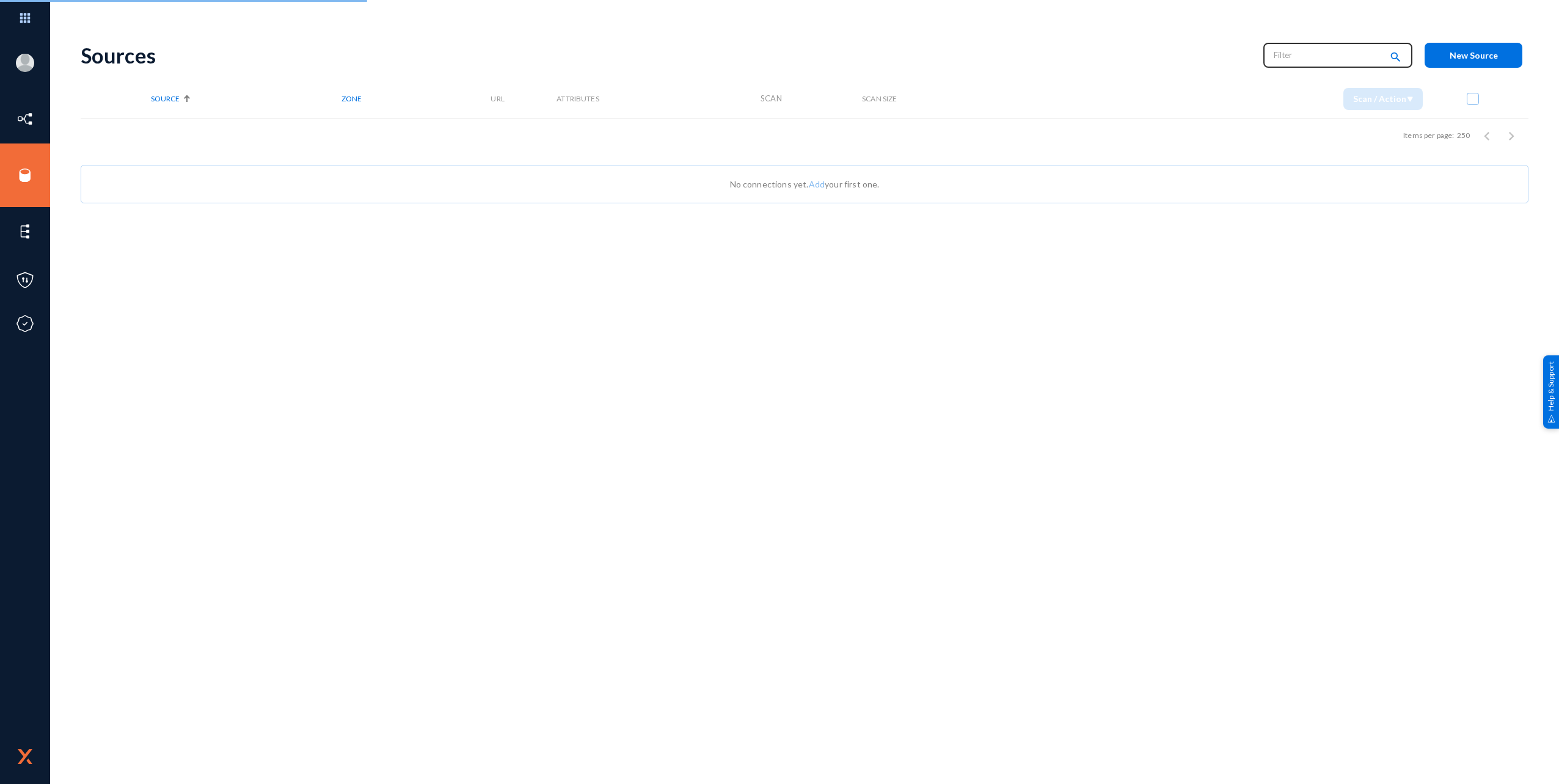
click at [1284, 56] on input "text" at bounding box center [1327, 55] width 108 height 18
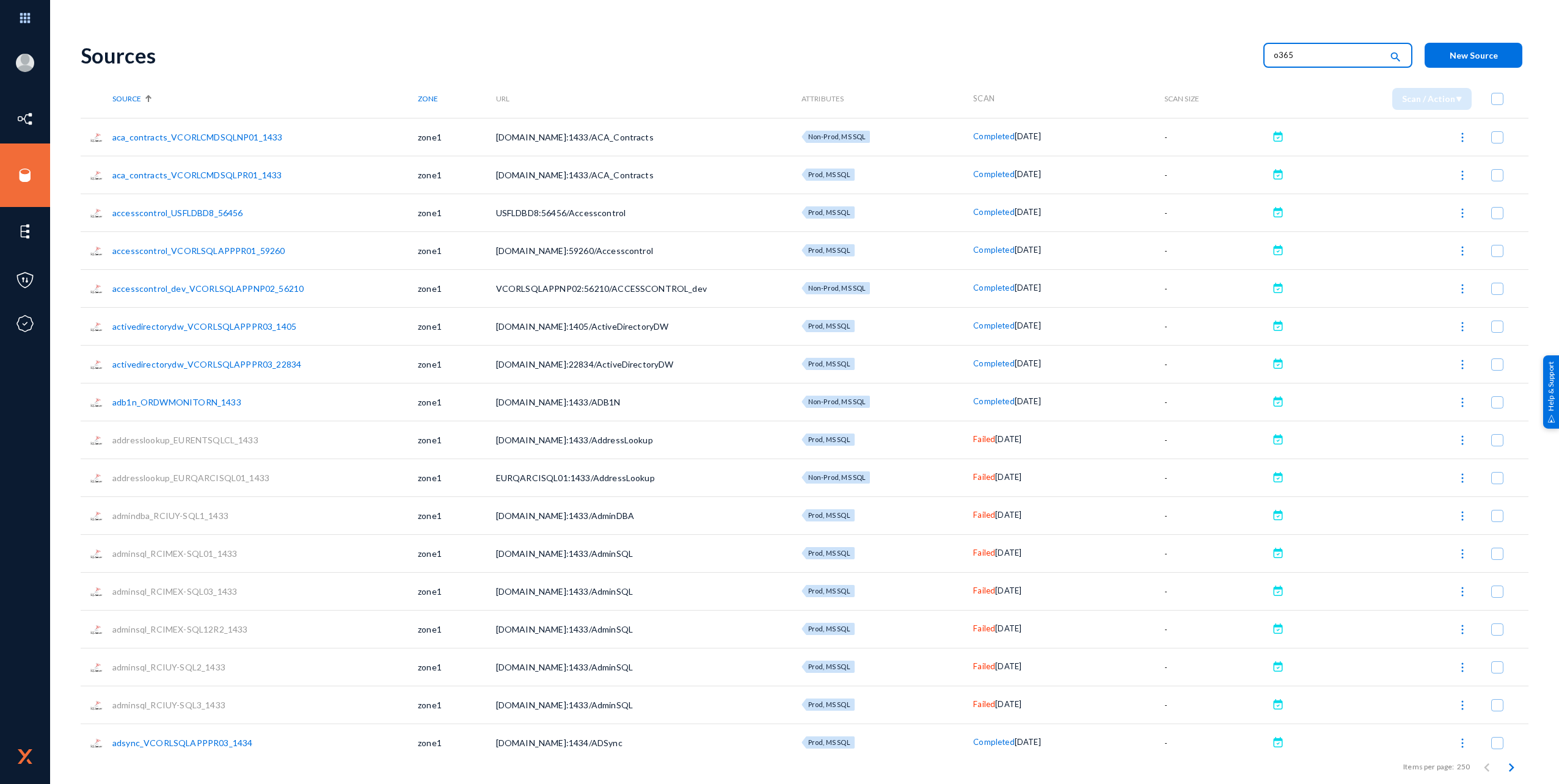
type input "o365"
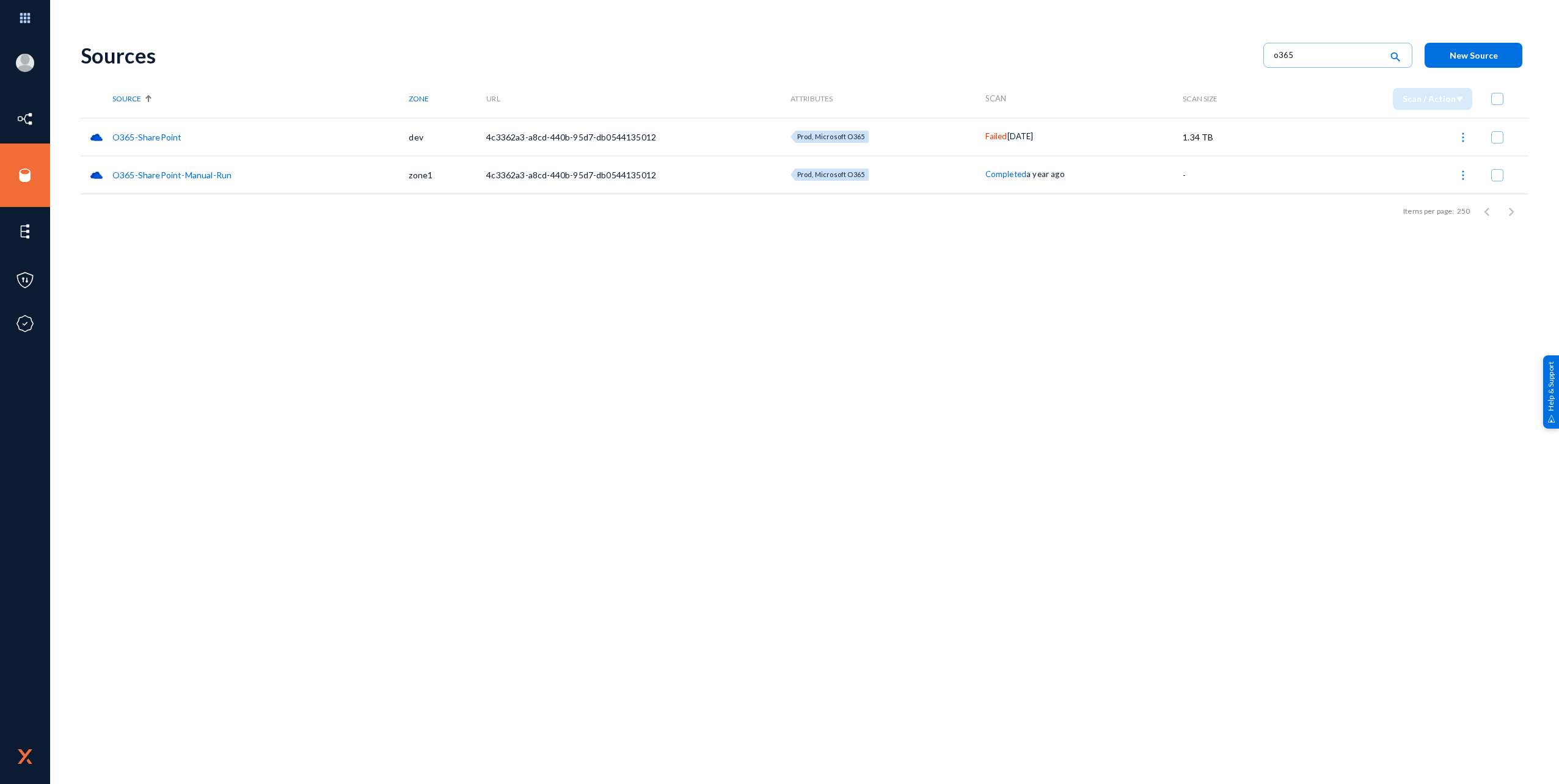
click at [636, 601] on div "Sources o365 search New Source Source Zone URL Attributes Scan Scan Size Scan /…" at bounding box center [804, 407] width 1448 height 753
